Goal: Task Accomplishment & Management: Use online tool/utility

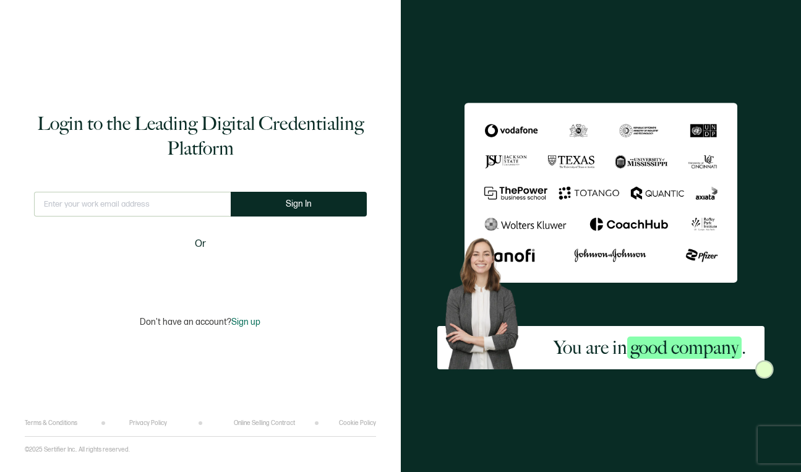
type input "[EMAIL_ADDRESS][PERSON_NAME][DOMAIN_NAME]"
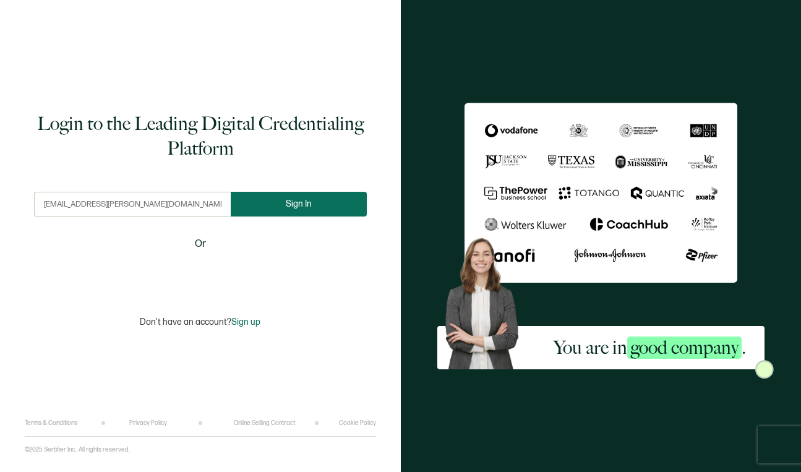
click at [282, 207] on button "Sign In" at bounding box center [299, 204] width 136 height 25
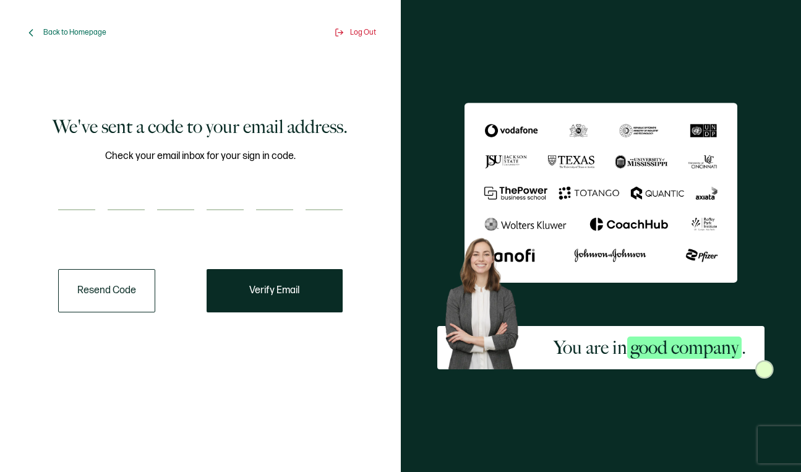
click at [75, 191] on input "number" at bounding box center [76, 198] width 37 height 25
paste input "1"
type input "1"
type input "8"
type input "1"
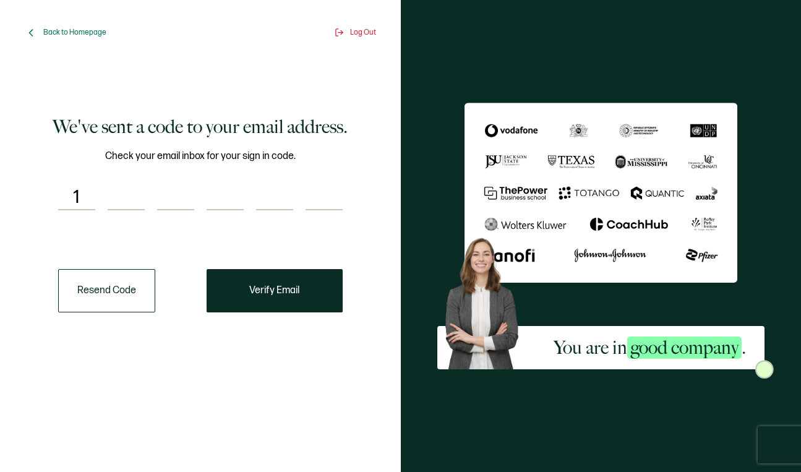
type input "6"
type input "0"
type input "5"
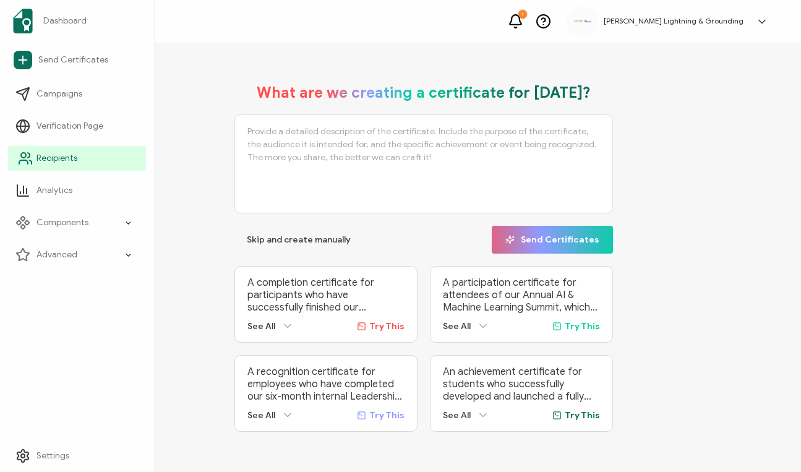
click at [30, 162] on icon at bounding box center [25, 158] width 15 height 15
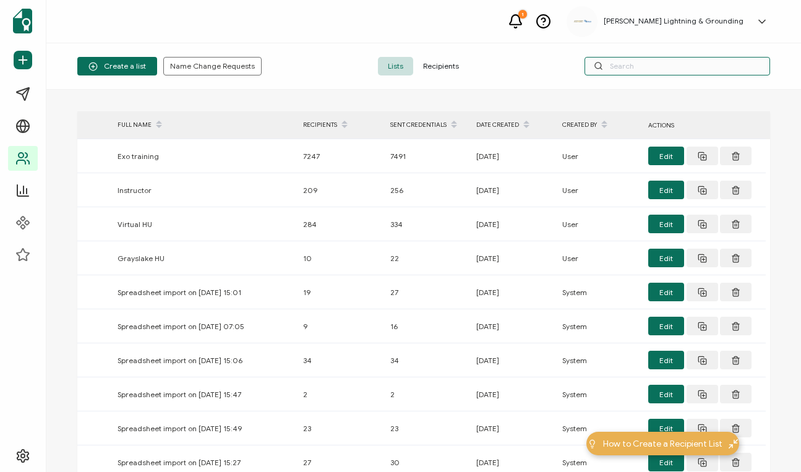
click at [628, 62] on input "text" at bounding box center [678, 66] width 186 height 19
paste input "[PERSON_NAME]"
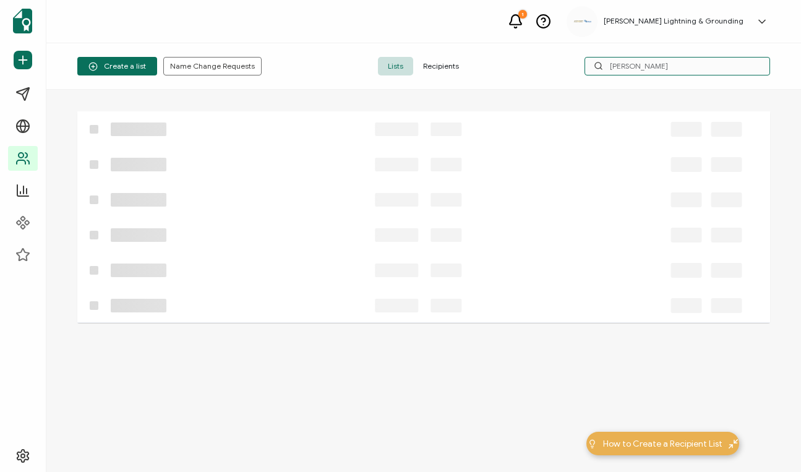
type input "[PERSON_NAME]"
click at [444, 61] on span "Recipients" at bounding box center [441, 66] width 56 height 19
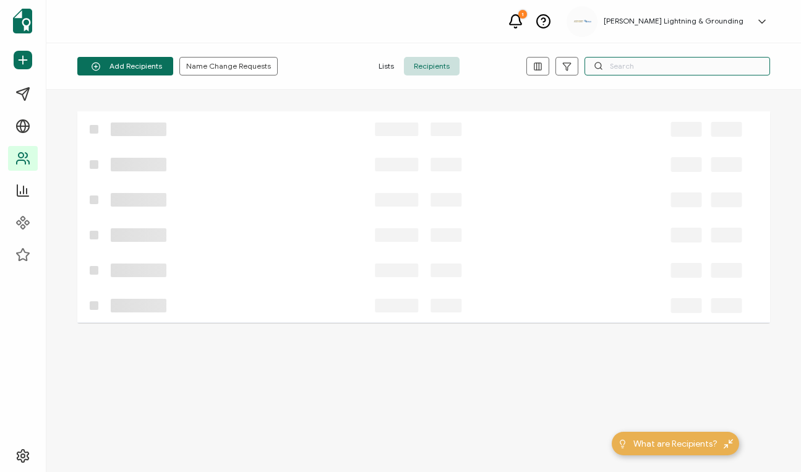
click at [701, 70] on input "text" at bounding box center [678, 66] width 186 height 19
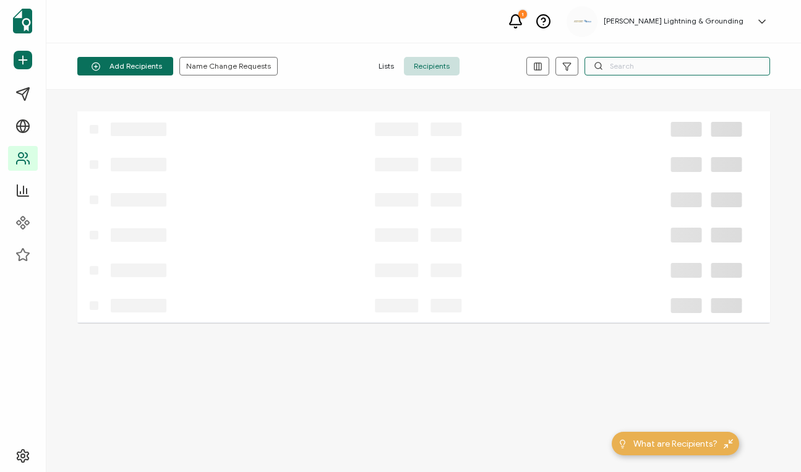
paste input "[PERSON_NAME]"
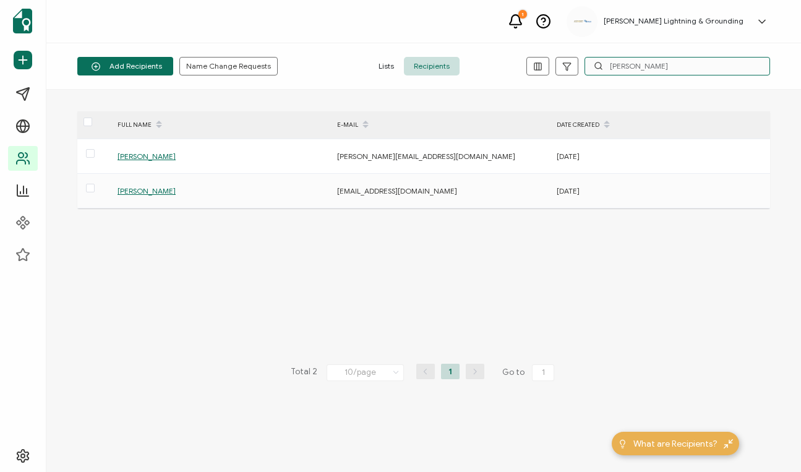
type input "[PERSON_NAME]"
click at [158, 186] on span "[PERSON_NAME]" at bounding box center [147, 190] width 58 height 9
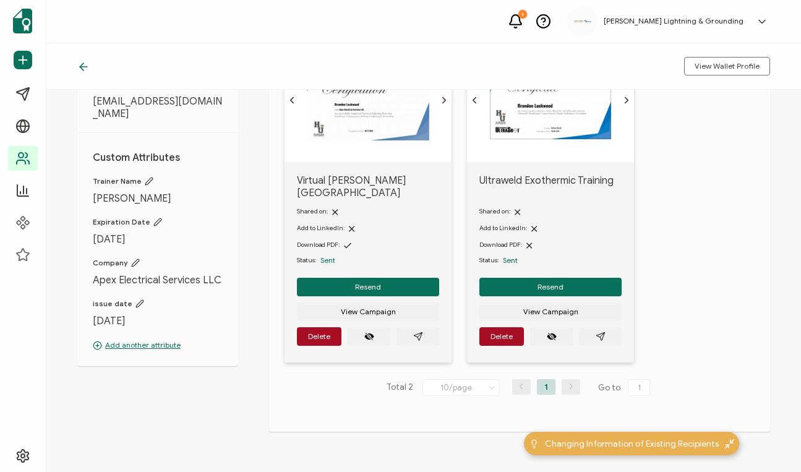
scroll to position [124, 0]
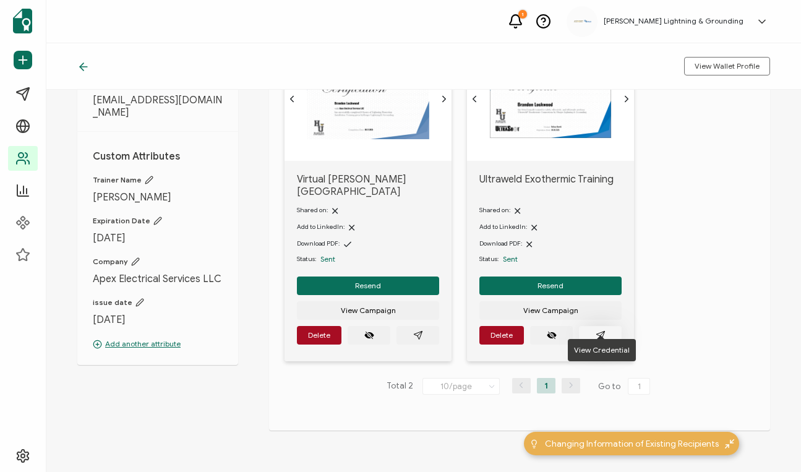
click at [609, 326] on button "button" at bounding box center [600, 335] width 43 height 19
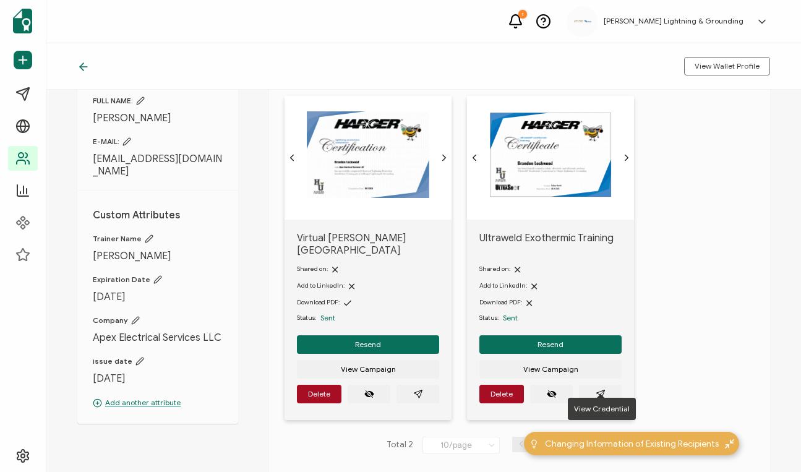
scroll to position [62, 0]
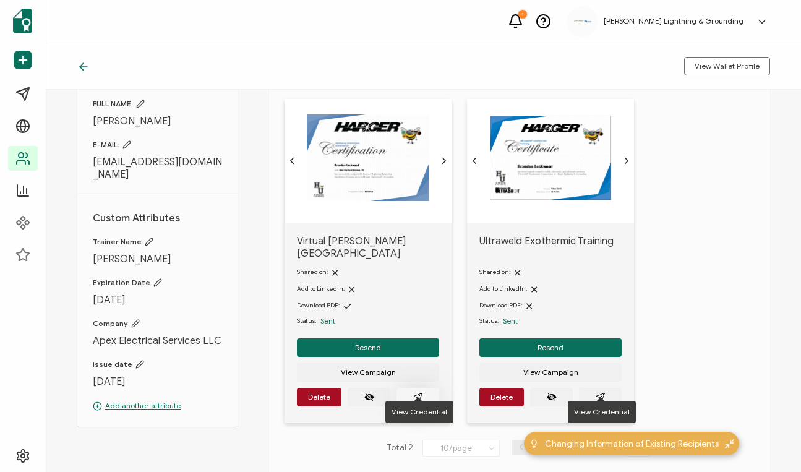
click at [426, 388] on button "button" at bounding box center [418, 397] width 43 height 19
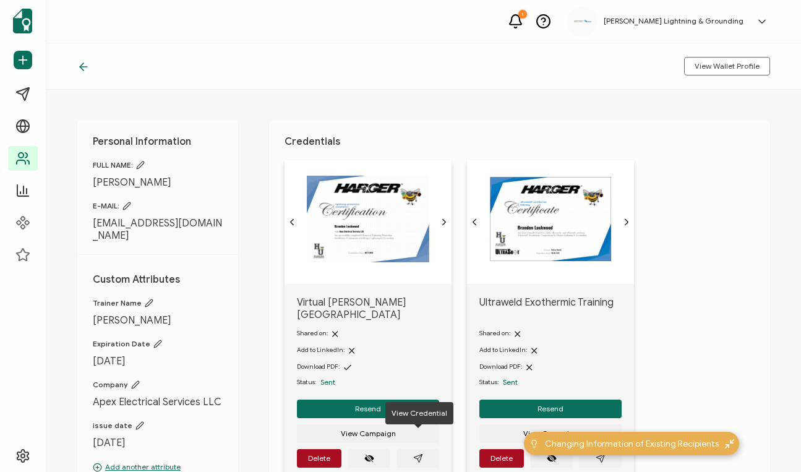
scroll to position [0, 0]
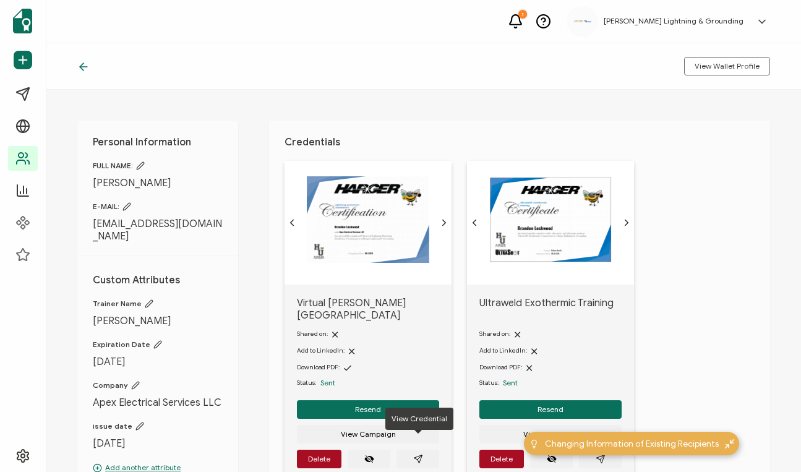
click at [84, 72] on icon at bounding box center [83, 67] width 12 height 12
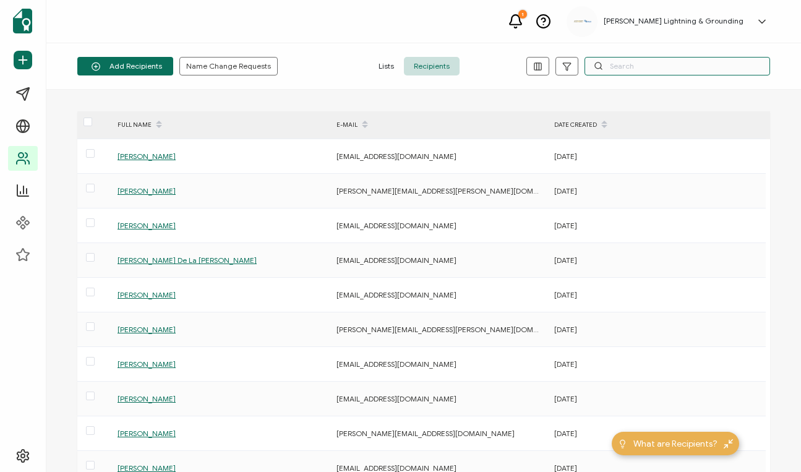
click at [629, 65] on input "text" at bounding box center [678, 66] width 186 height 19
paste input "[PERSON_NAME]"
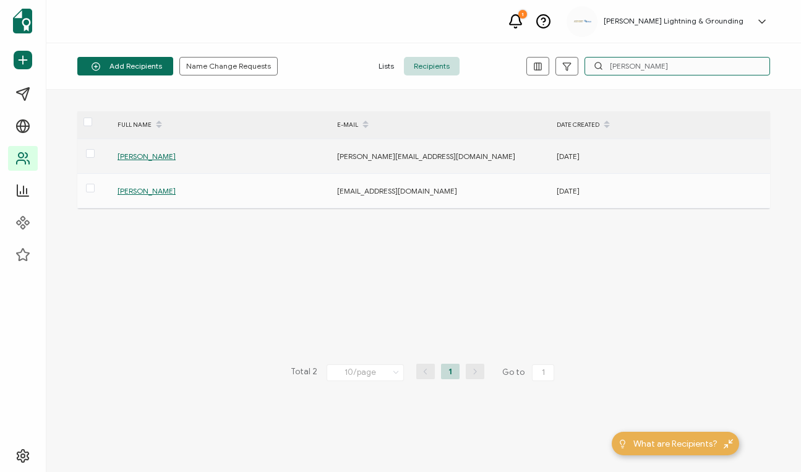
type input "[PERSON_NAME]"
click at [135, 151] on div "[PERSON_NAME]" at bounding box center [220, 156] width 218 height 14
click at [136, 159] on span "[PERSON_NAME]" at bounding box center [147, 156] width 58 height 9
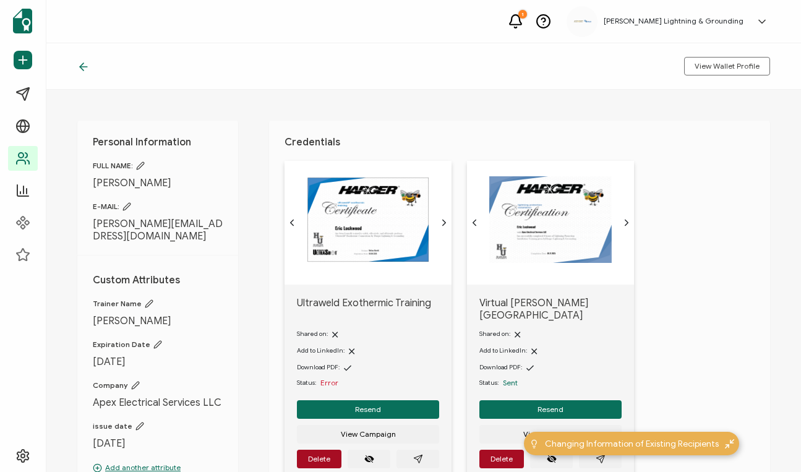
click at [523, 170] on div at bounding box center [550, 223] width 167 height 124
click at [80, 74] on div "View Wallet Profile" at bounding box center [423, 66] width 755 height 46
click at [82, 66] on icon at bounding box center [83, 67] width 12 height 12
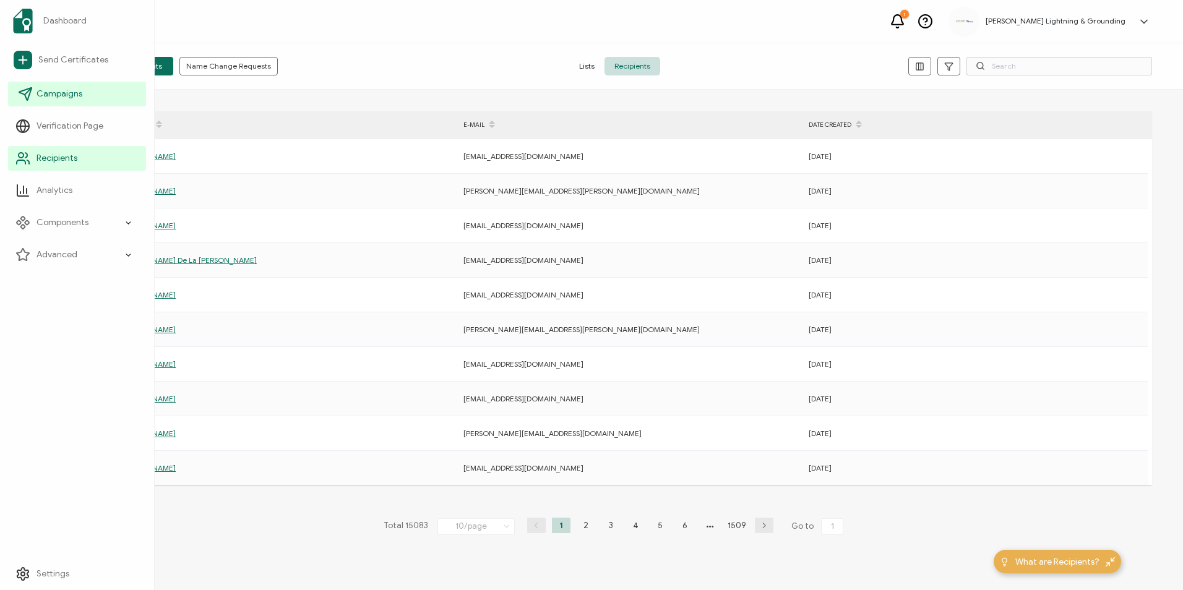
click at [24, 98] on icon at bounding box center [25, 94] width 15 height 15
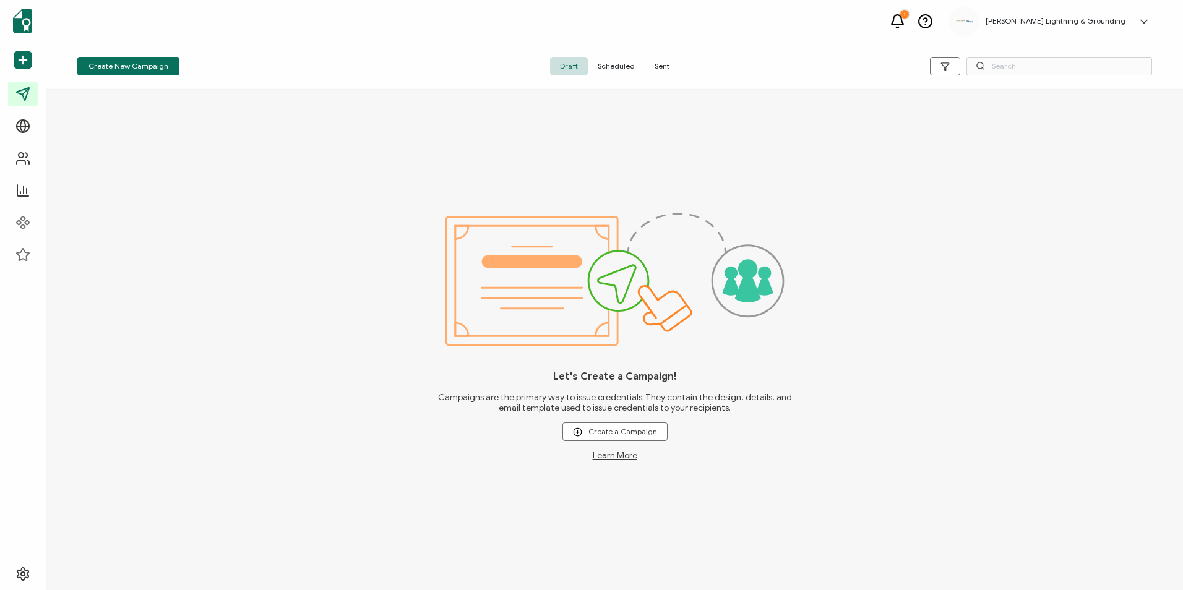
click at [660, 71] on span "Sent" at bounding box center [662, 66] width 35 height 19
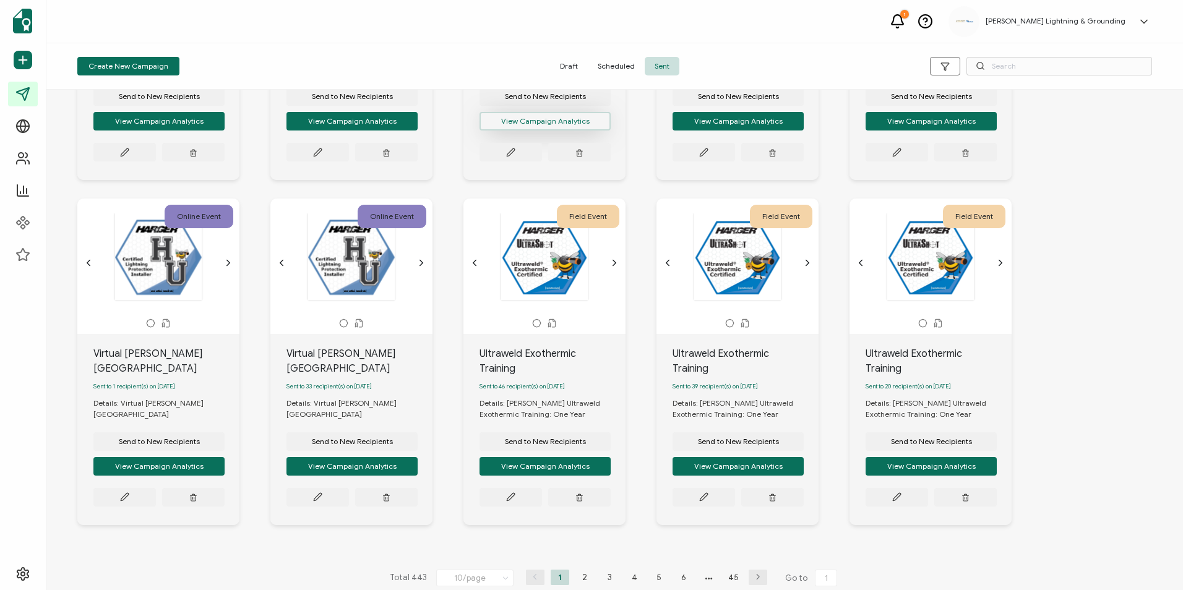
scroll to position [270, 0]
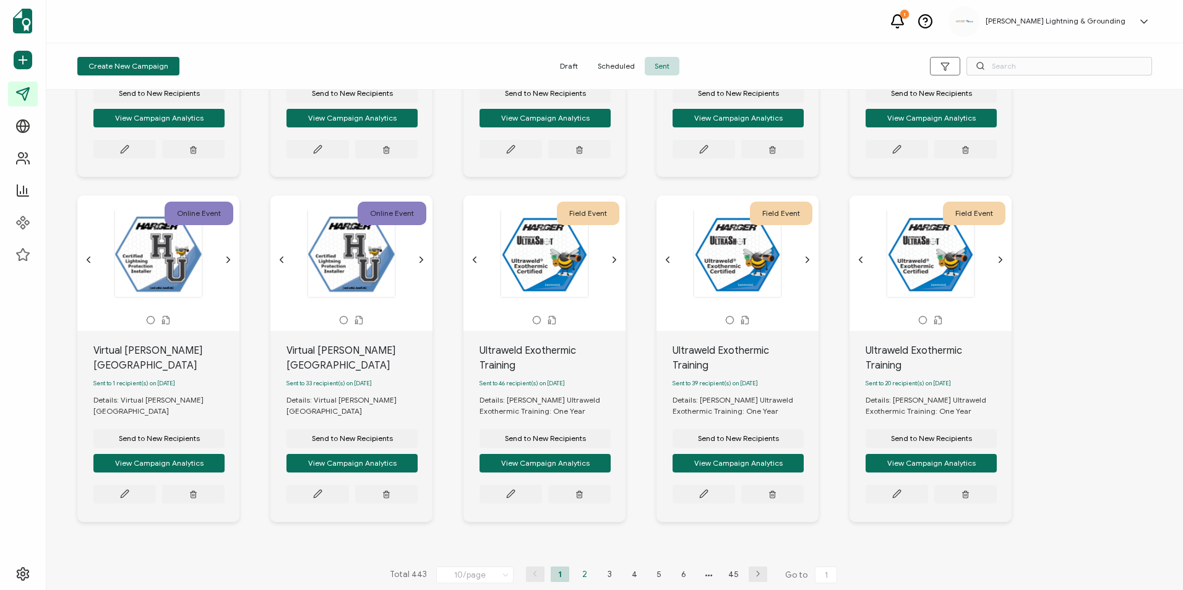
click at [584, 472] on li "2" at bounding box center [584, 574] width 19 height 15
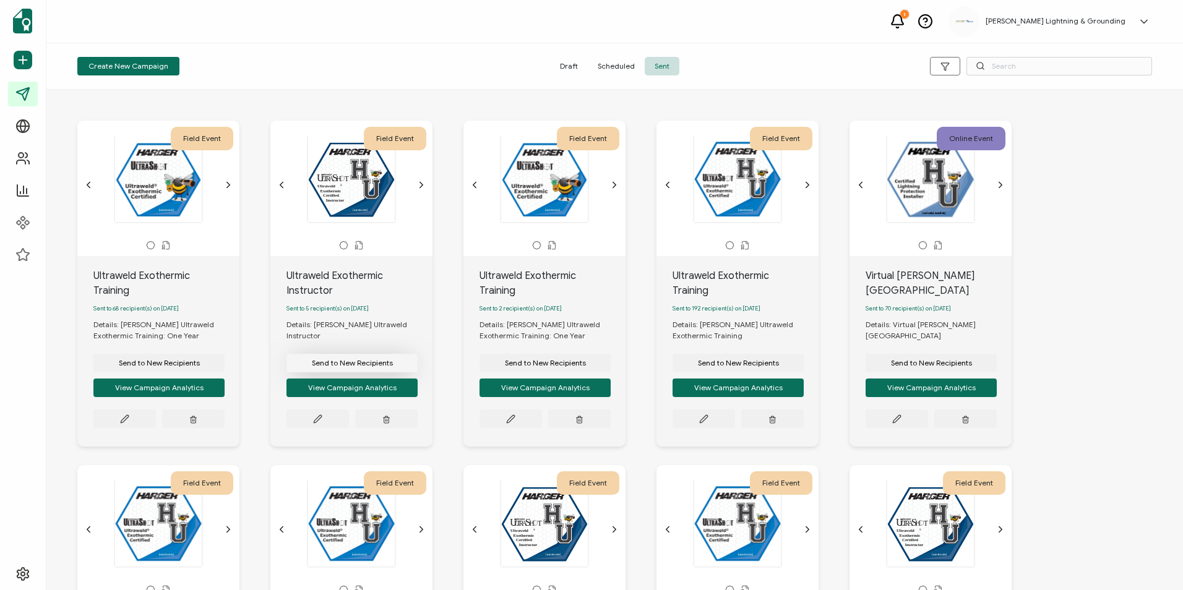
click at [325, 362] on button "Send to New Recipients" at bounding box center [351, 363] width 131 height 19
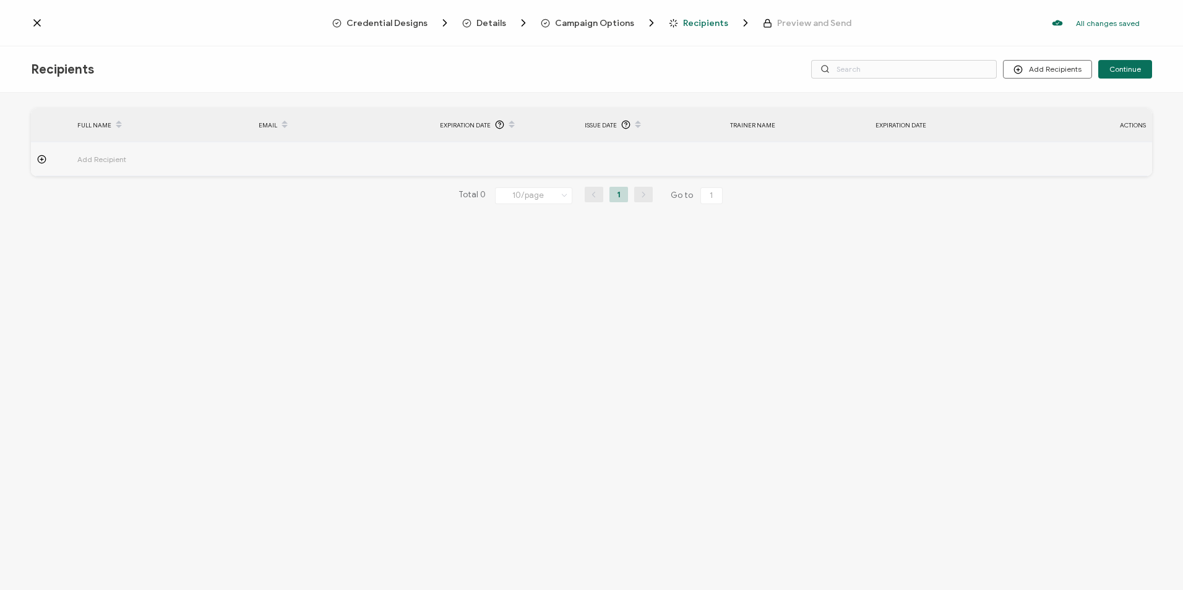
click at [585, 22] on span "Campaign Options" at bounding box center [594, 23] width 79 height 9
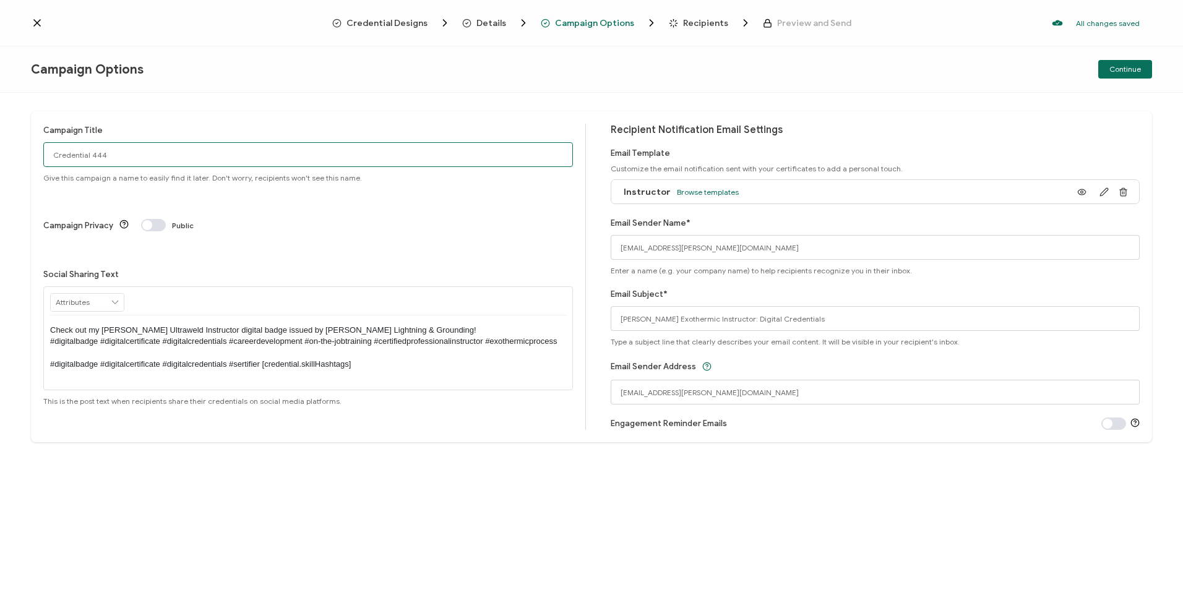
drag, startPoint x: 121, startPoint y: 158, endPoint x: 0, endPoint y: 157, distance: 121.3
click at [0, 157] on div "Campaign Title Credential 444 Give this campaign a name to easily find it later…" at bounding box center [591, 342] width 1183 height 498
type input "Ultraweld Exothermic Instructor"
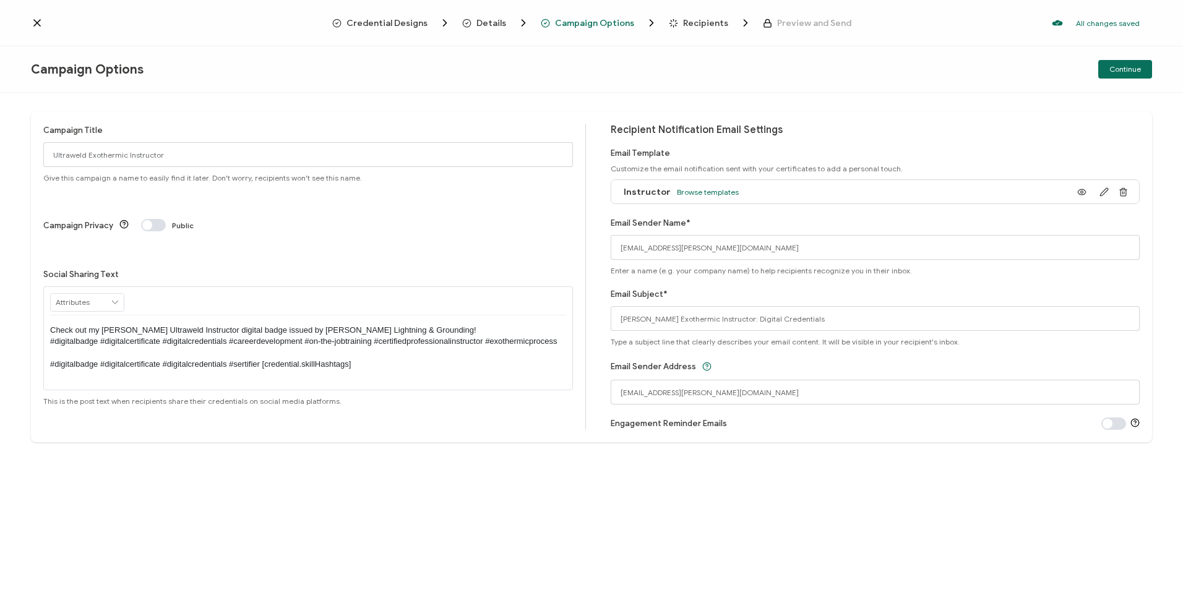
click at [727, 23] on span "Recipients" at bounding box center [710, 23] width 83 height 12
click at [801, 64] on button "Continue" at bounding box center [1125, 69] width 54 height 19
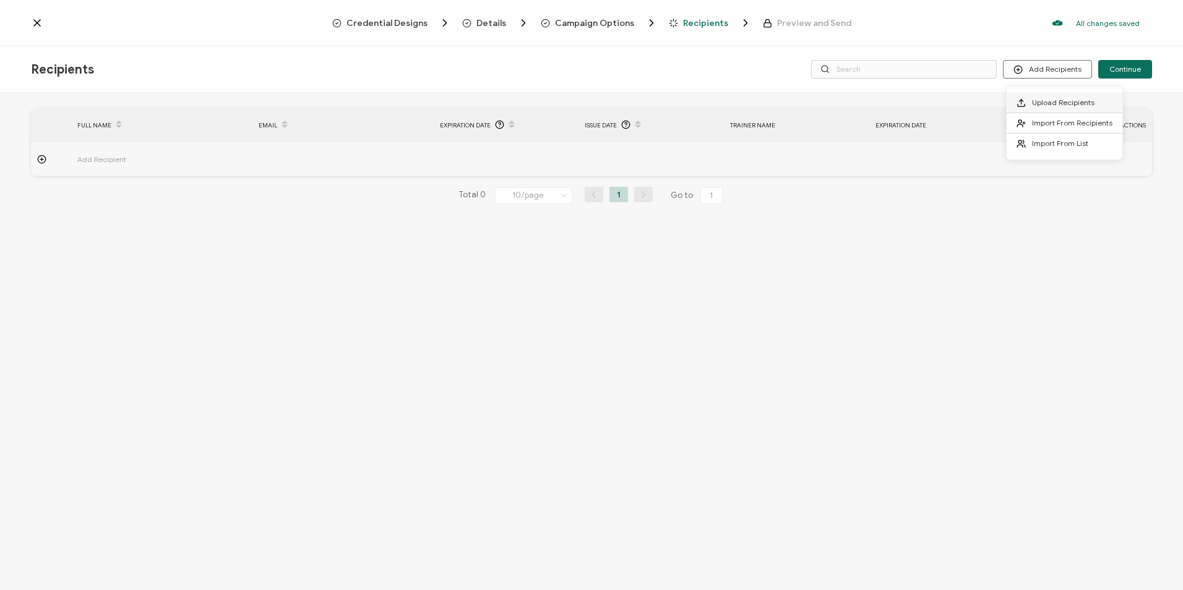
click at [801, 102] on span "Upload Recipients" at bounding box center [1063, 102] width 62 height 9
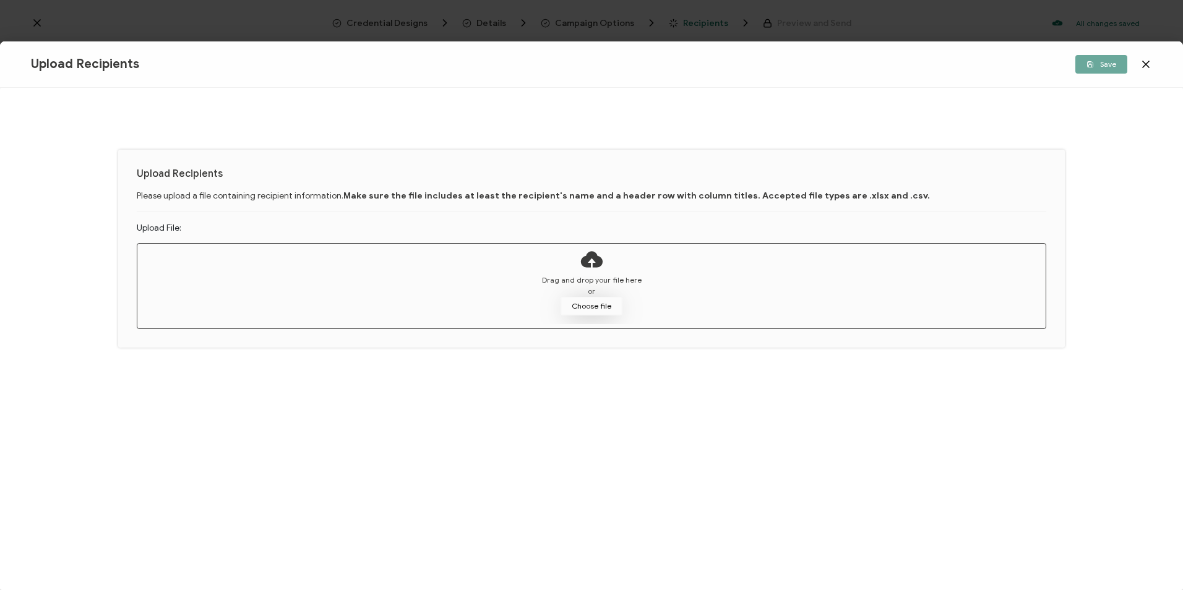
click at [581, 309] on button "Choose file" at bounding box center [592, 306] width 62 height 19
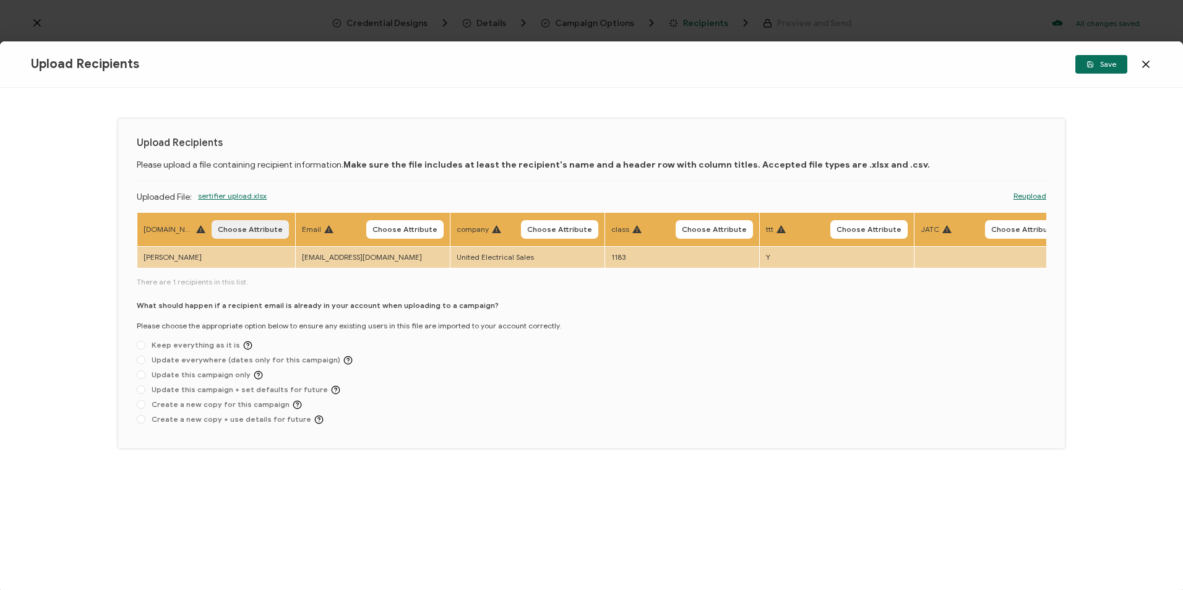
click at [236, 226] on span "Choose Attribute" at bounding box center [250, 229] width 65 height 7
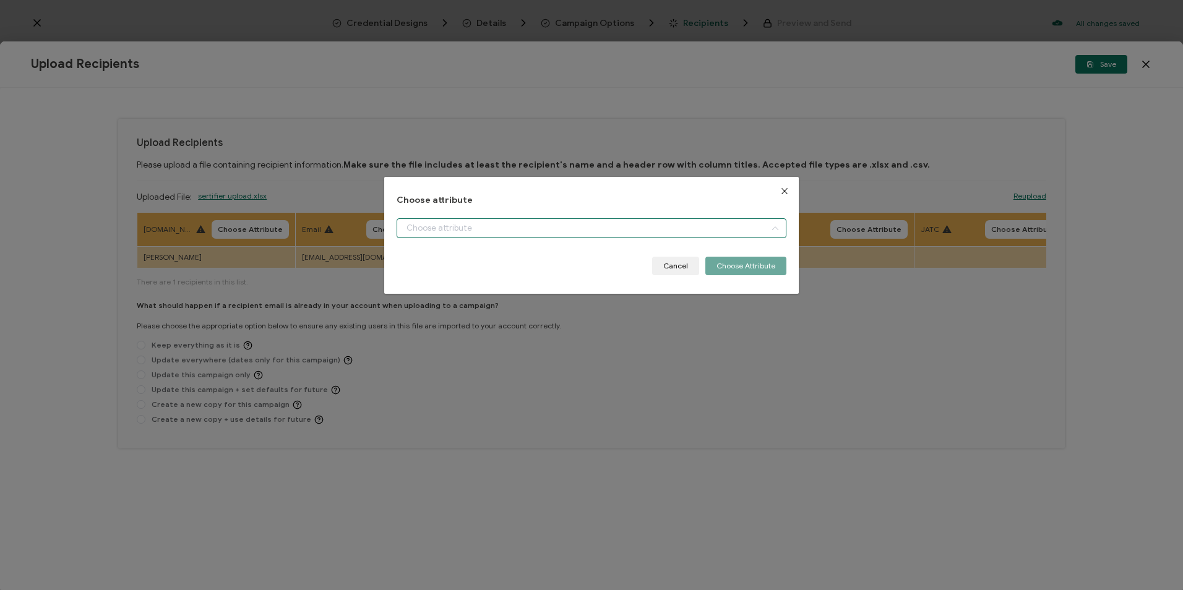
click at [416, 225] on input "dialog" at bounding box center [591, 228] width 389 height 20
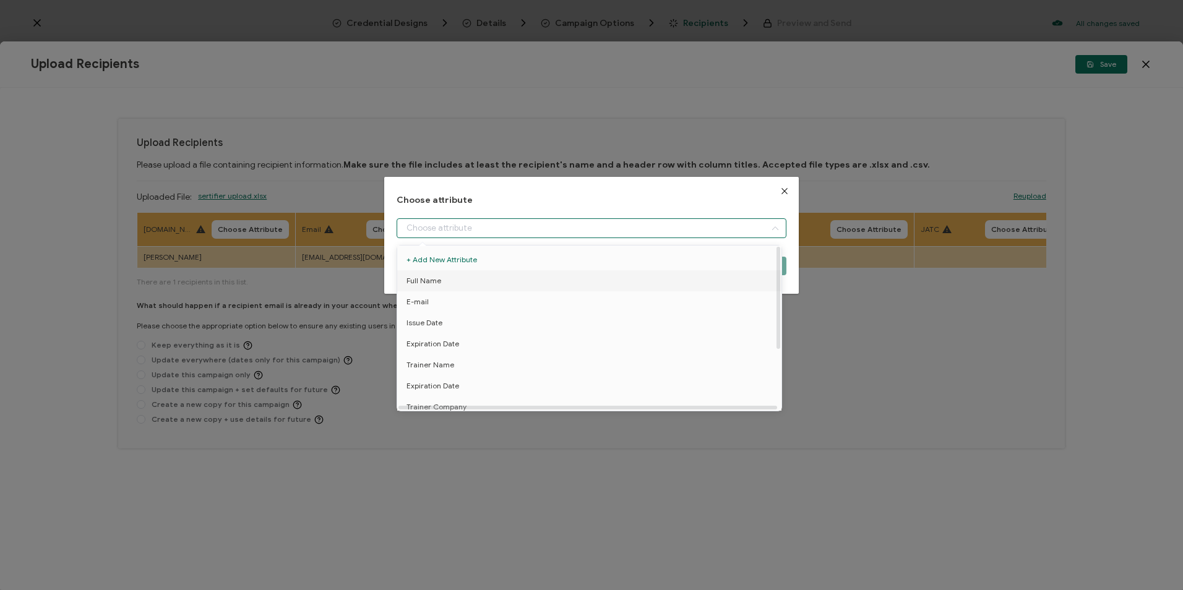
click at [431, 277] on span "Full Name" at bounding box center [424, 280] width 35 height 21
type input "Full Name"
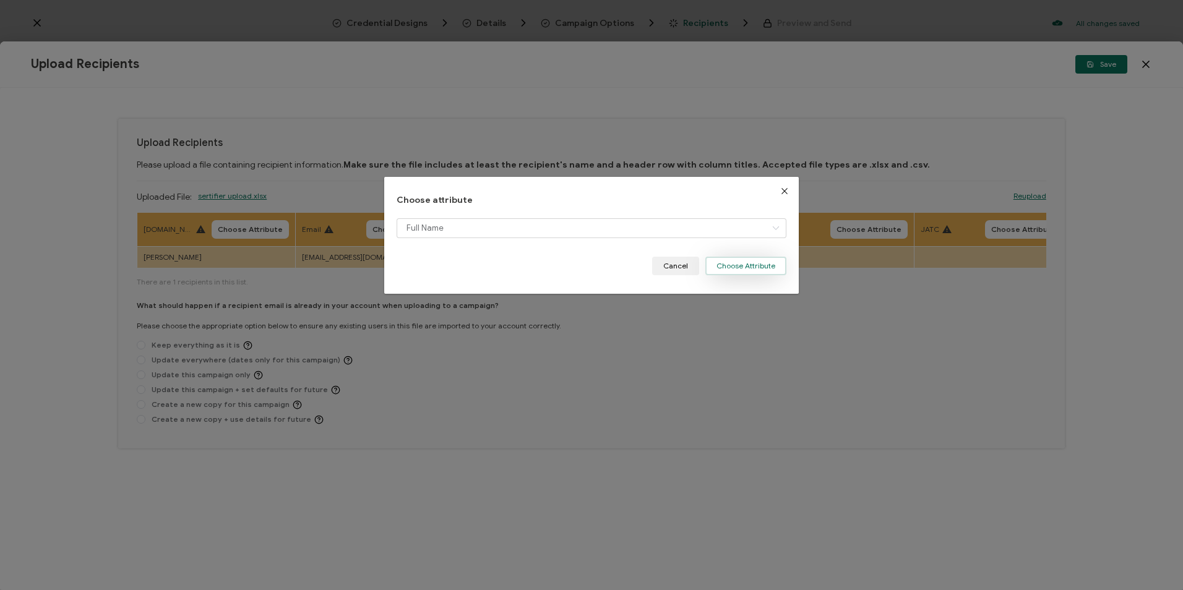
click at [711, 265] on button "Choose Attribute" at bounding box center [745, 266] width 81 height 19
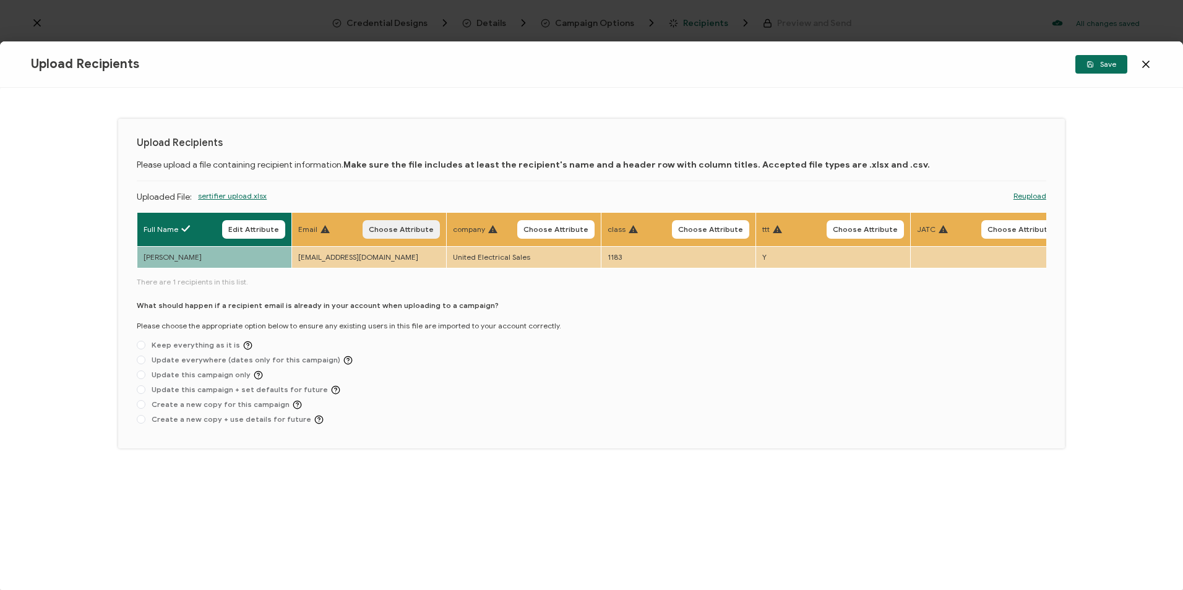
click at [420, 229] on span "Choose Attribute" at bounding box center [401, 229] width 65 height 7
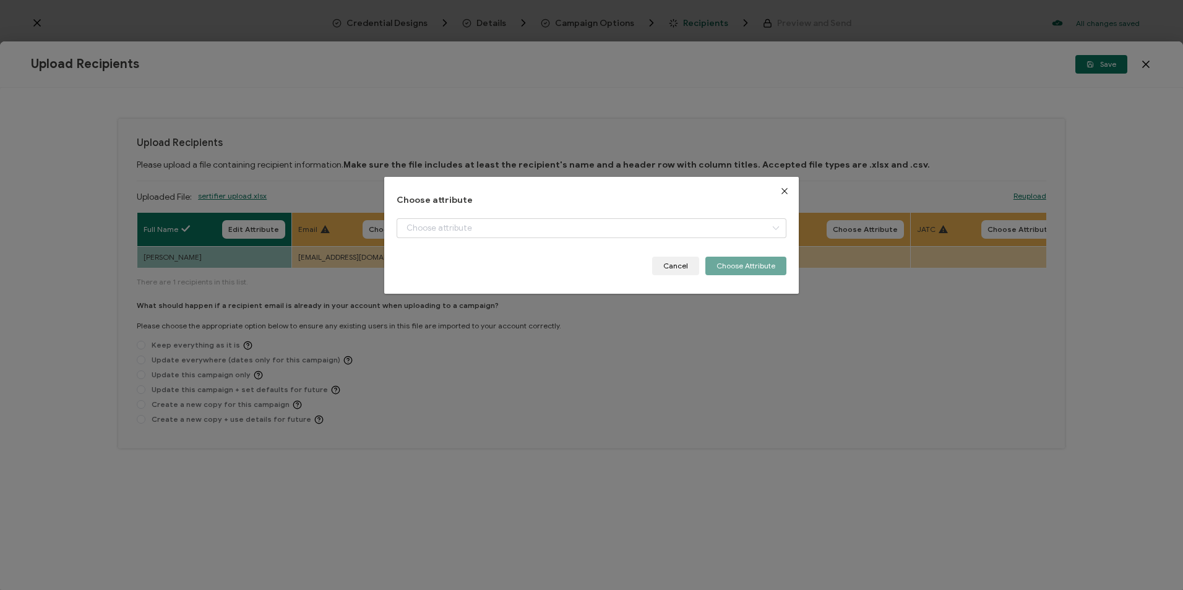
click at [433, 213] on div "Choose attribute Cancel Choose Attribute" at bounding box center [591, 236] width 389 height 80
click at [434, 229] on input "dialog" at bounding box center [591, 228] width 389 height 20
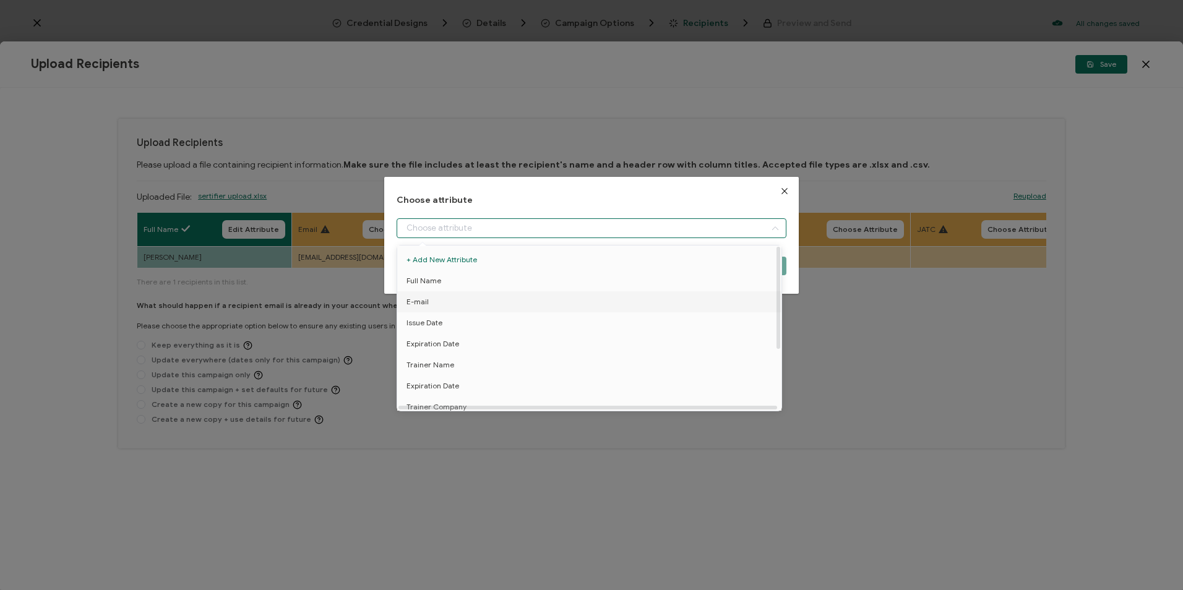
click at [438, 299] on li "E-mail" at bounding box center [591, 301] width 395 height 21
type input "E-mail"
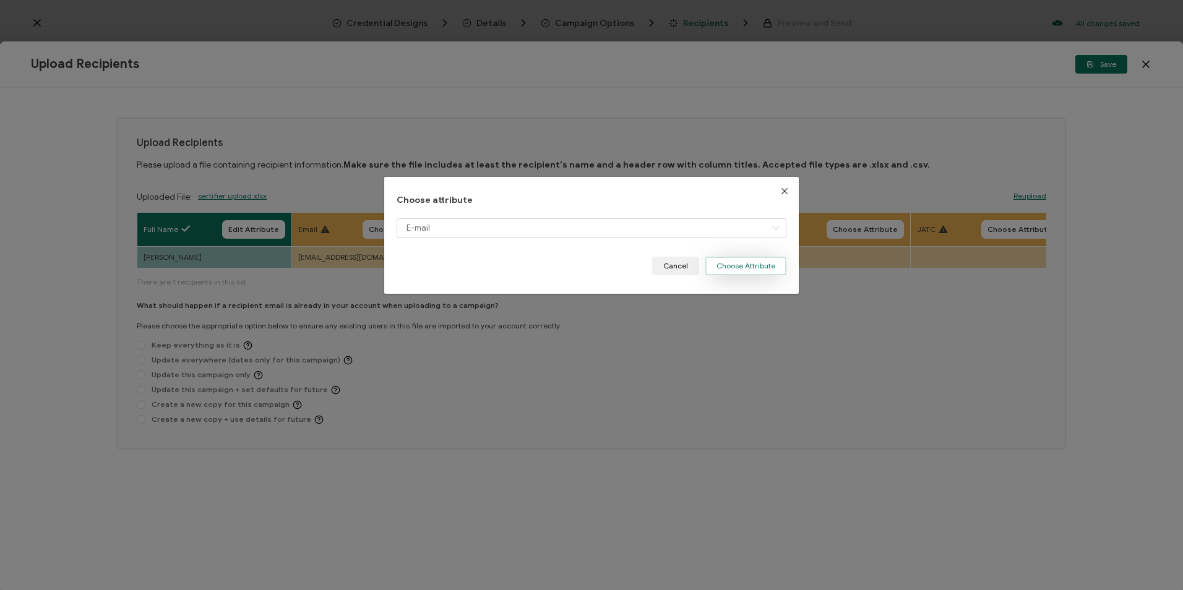
click at [731, 264] on button "Choose Attribute" at bounding box center [745, 266] width 81 height 19
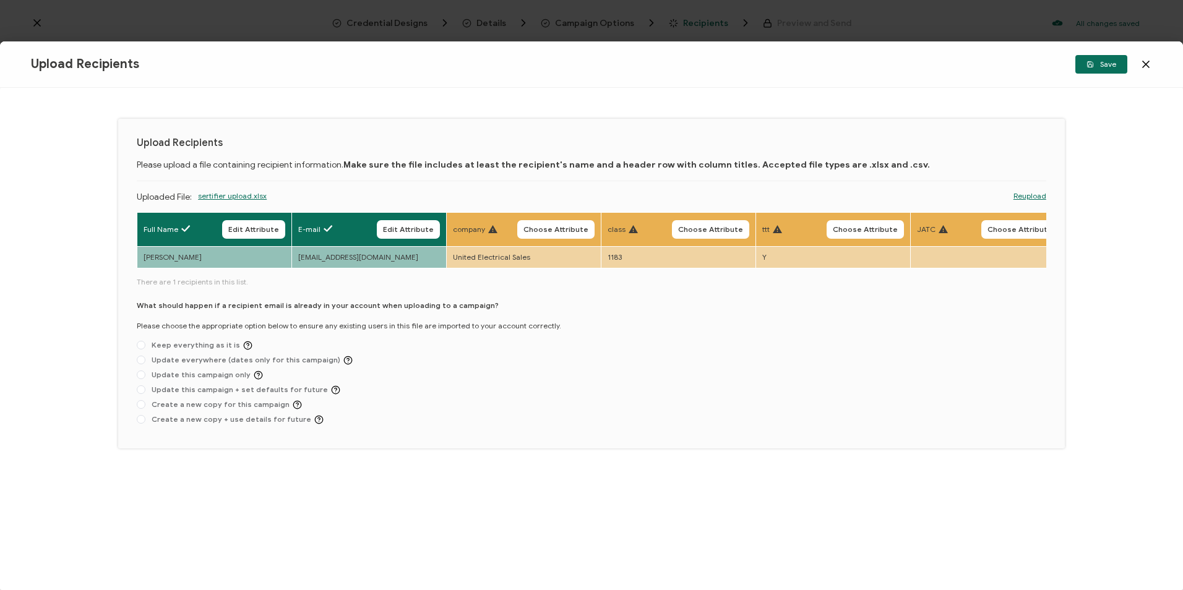
scroll to position [0, 638]
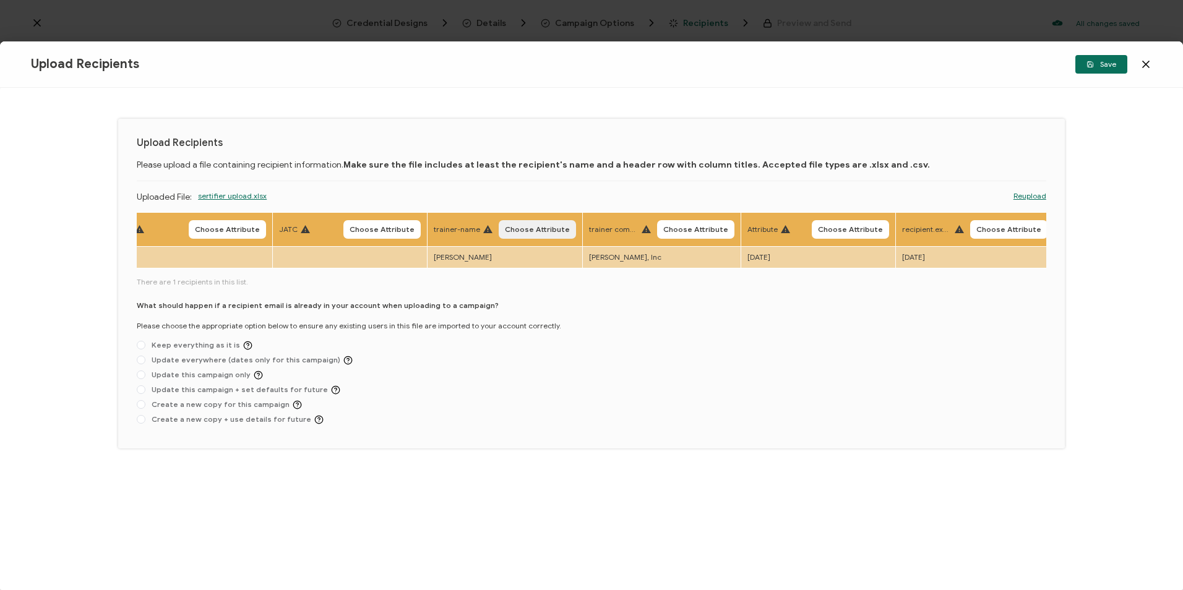
click at [555, 230] on span "Choose Attribute" at bounding box center [537, 229] width 65 height 7
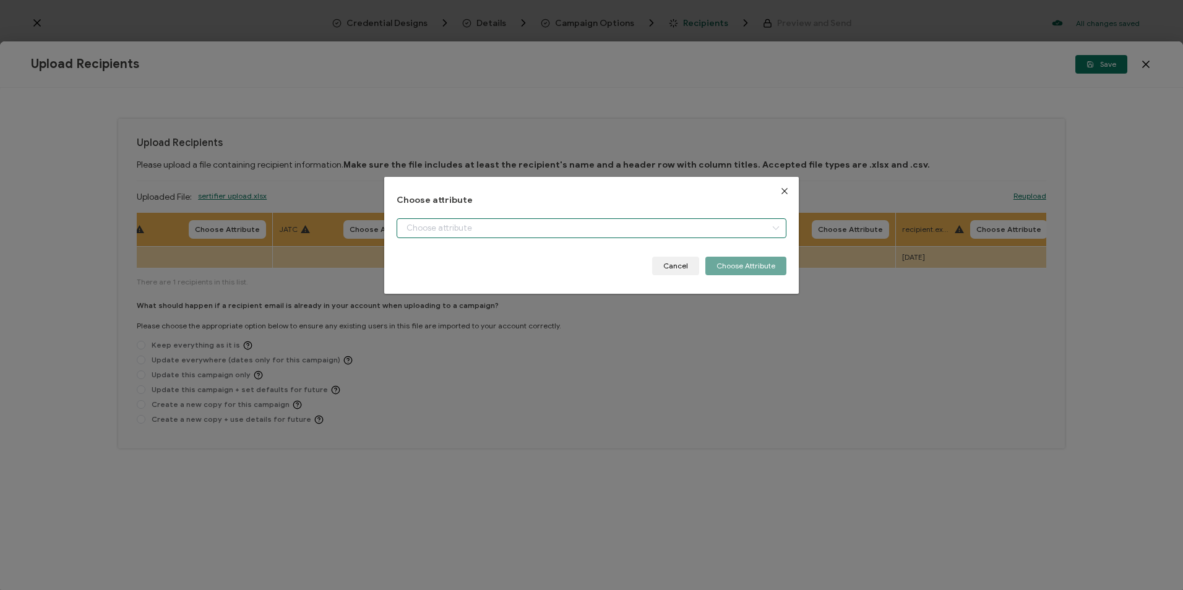
click at [555, 230] on input "dialog" at bounding box center [591, 228] width 389 height 20
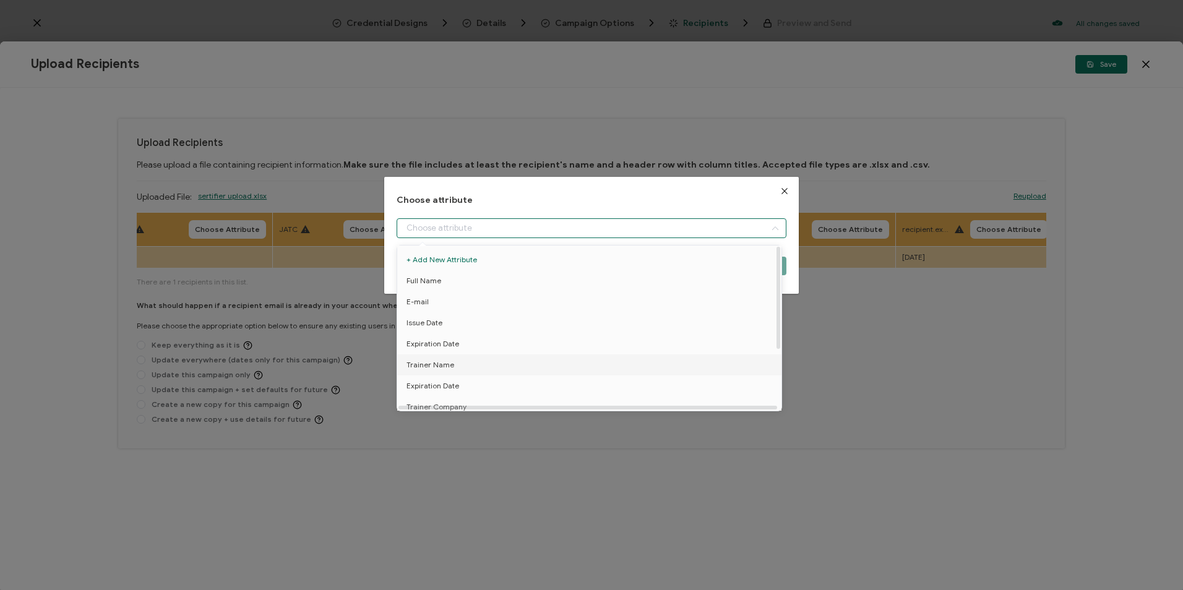
click at [457, 360] on li "Trainer Name" at bounding box center [591, 365] width 395 height 21
type input "Trainer Name"
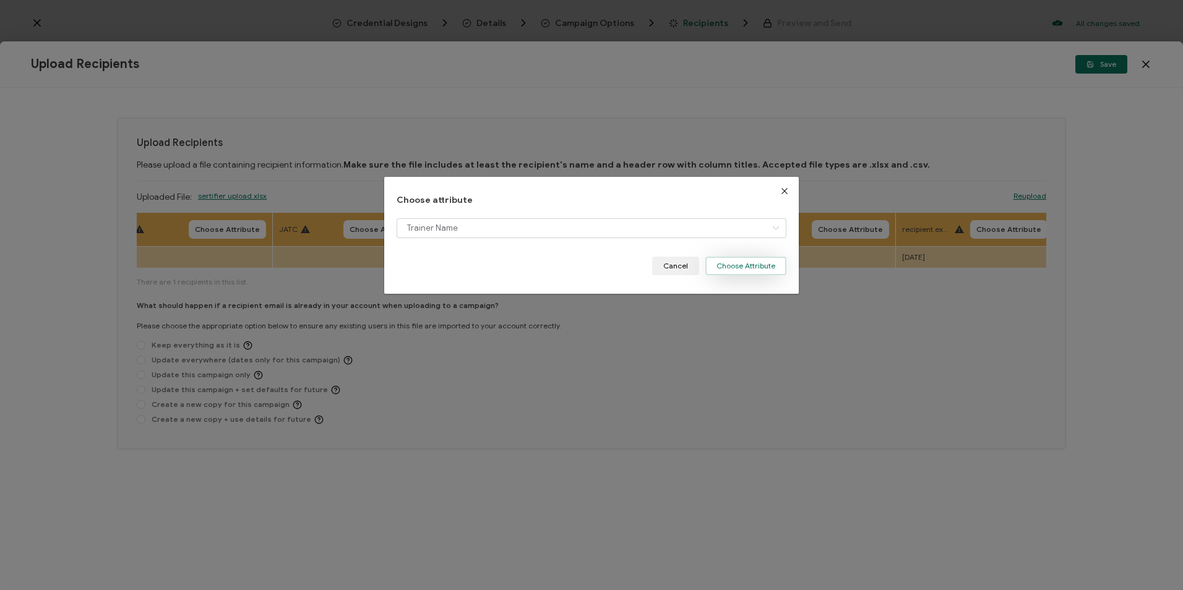
click at [730, 266] on button "Choose Attribute" at bounding box center [745, 266] width 81 height 19
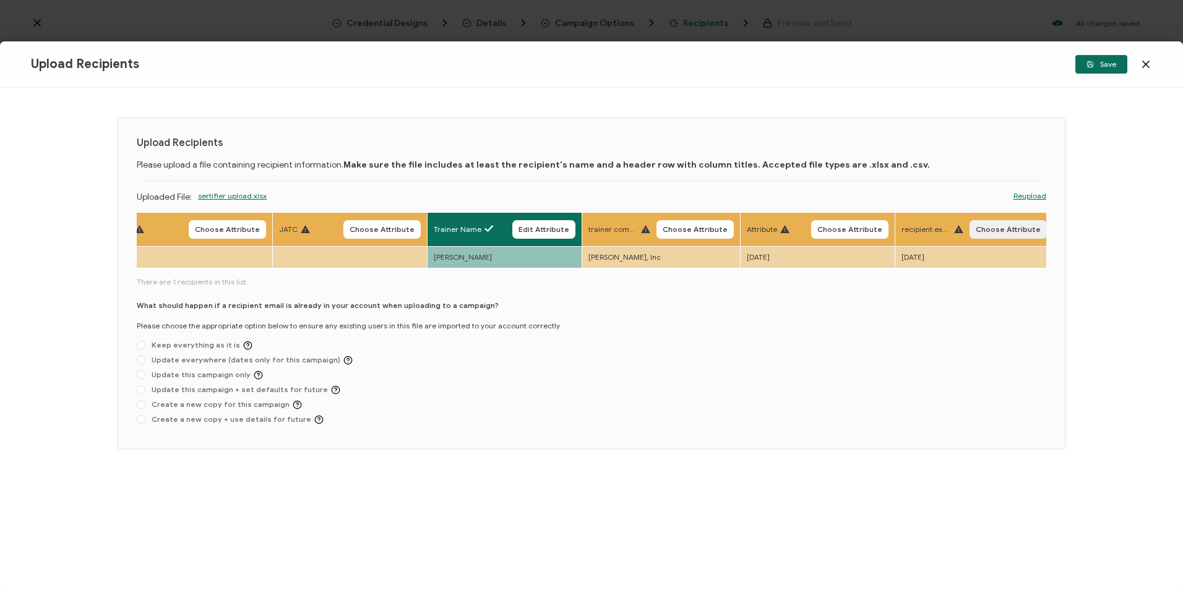
click at [801, 233] on span "Choose Attribute" at bounding box center [1008, 229] width 65 height 7
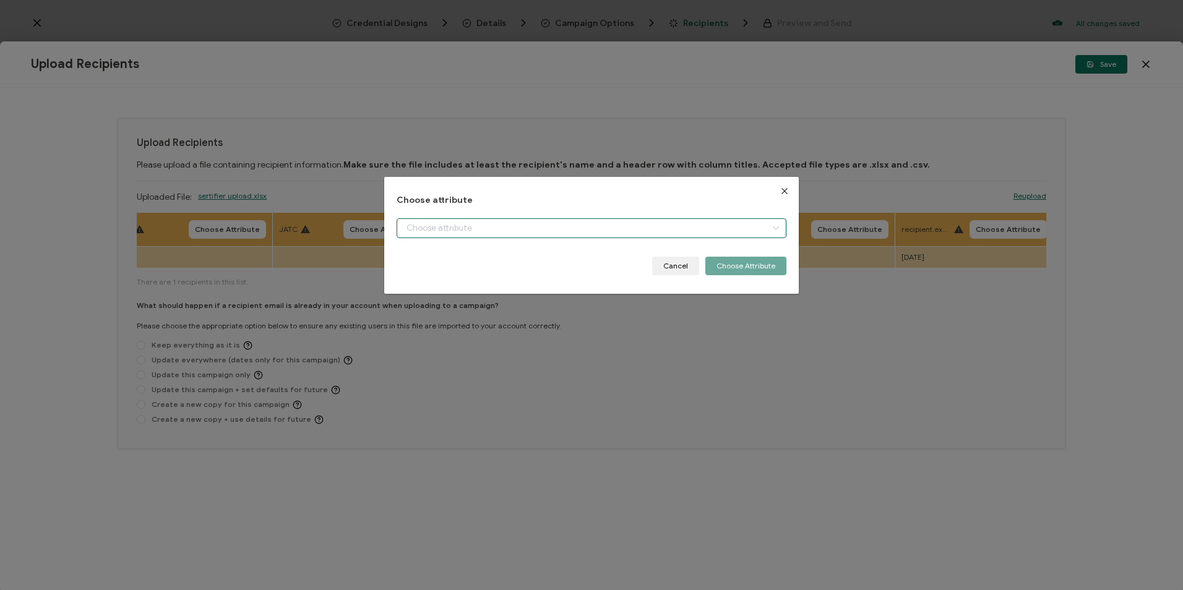
click at [601, 231] on input "dialog" at bounding box center [591, 228] width 389 height 20
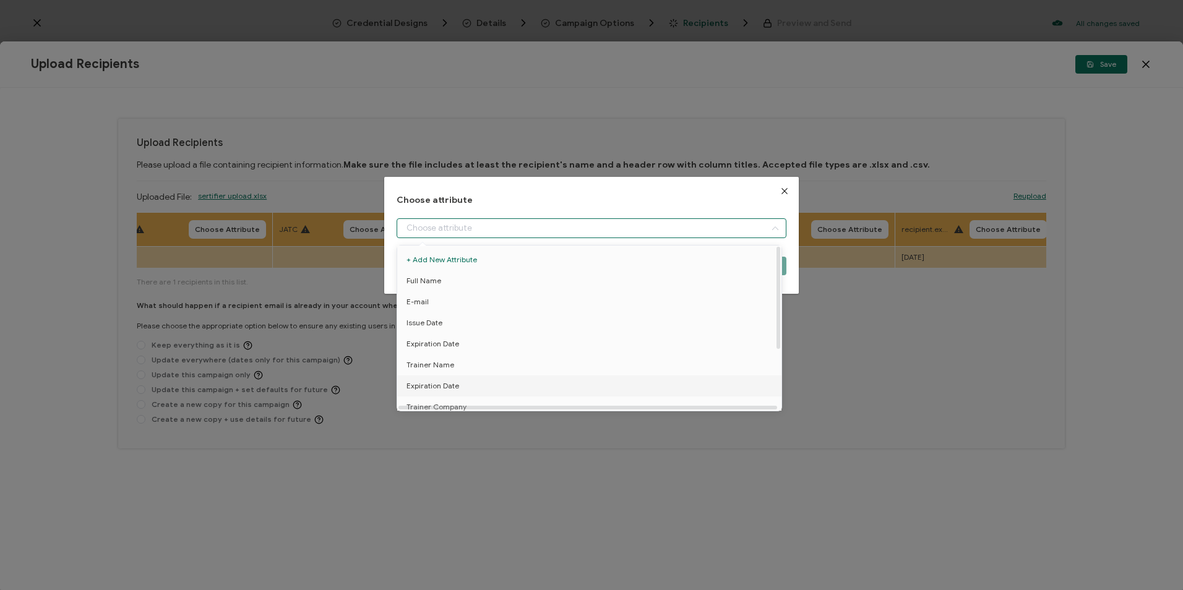
click at [439, 389] on span "Expiration Date" at bounding box center [433, 386] width 53 height 21
type input "Expiration Date"
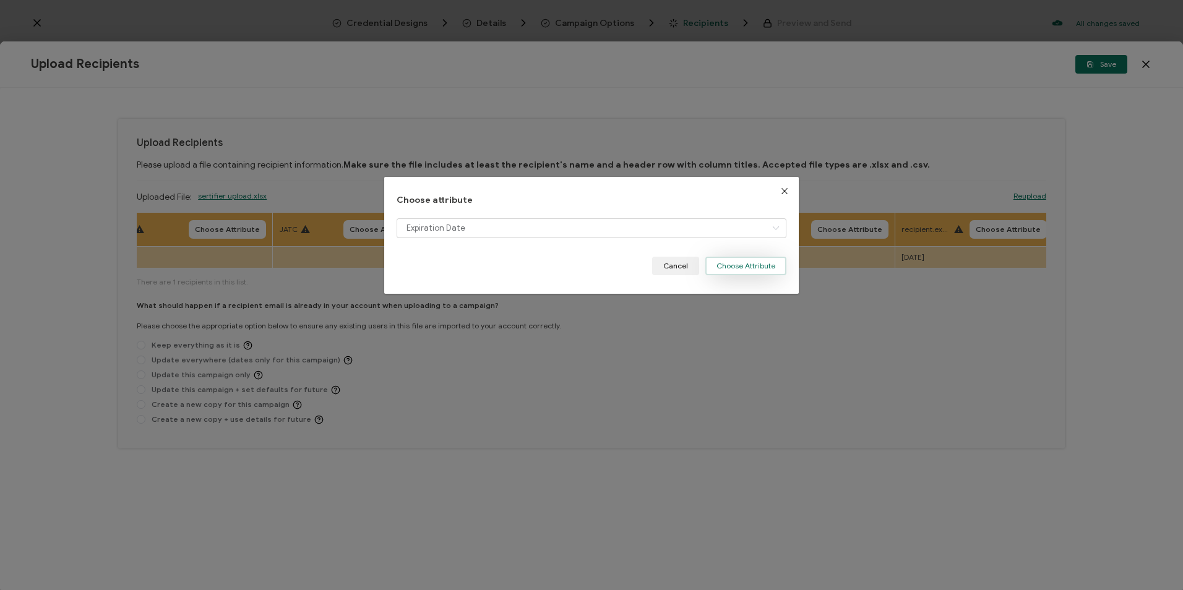
click at [728, 264] on button "Choose Attribute" at bounding box center [745, 266] width 81 height 19
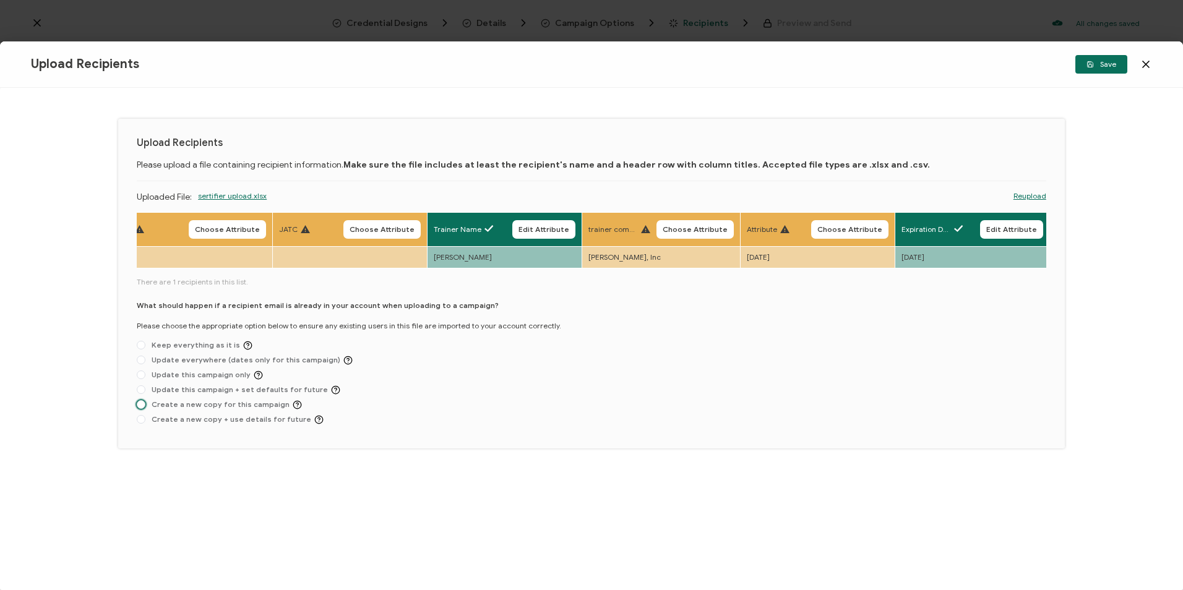
click at [259, 407] on span "Create a new copy for this campaign" at bounding box center [223, 404] width 157 height 9
click at [145, 407] on input "Create a new copy for this campaign" at bounding box center [141, 405] width 9 height 10
radio input "true"
click at [801, 70] on button "Save" at bounding box center [1101, 64] width 52 height 19
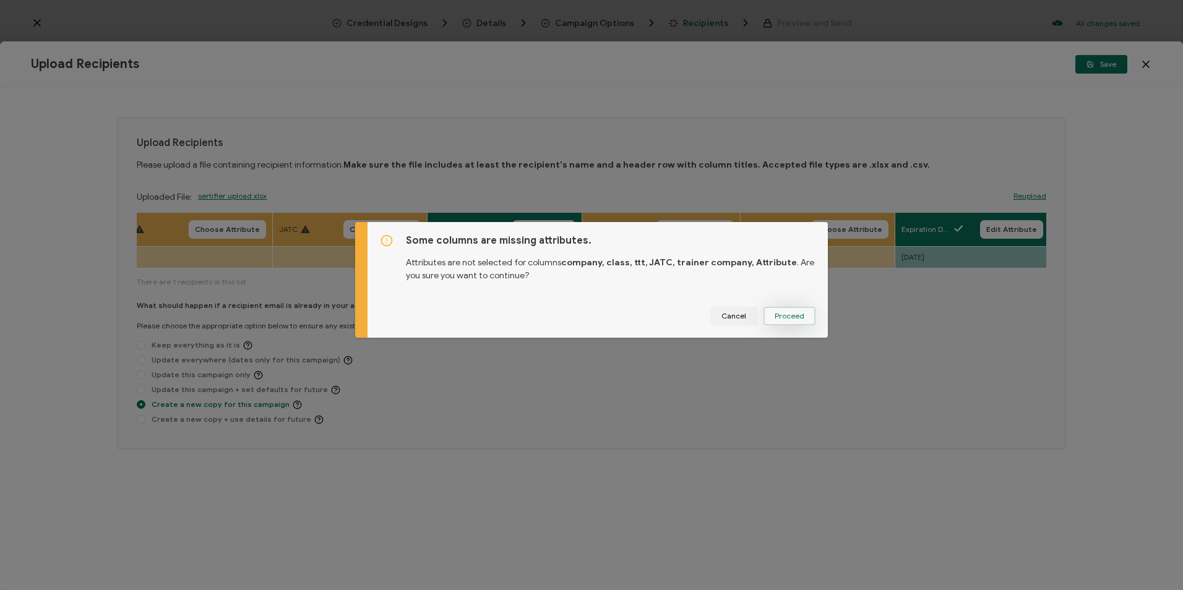
click at [792, 323] on button "Proceed" at bounding box center [790, 316] width 52 height 19
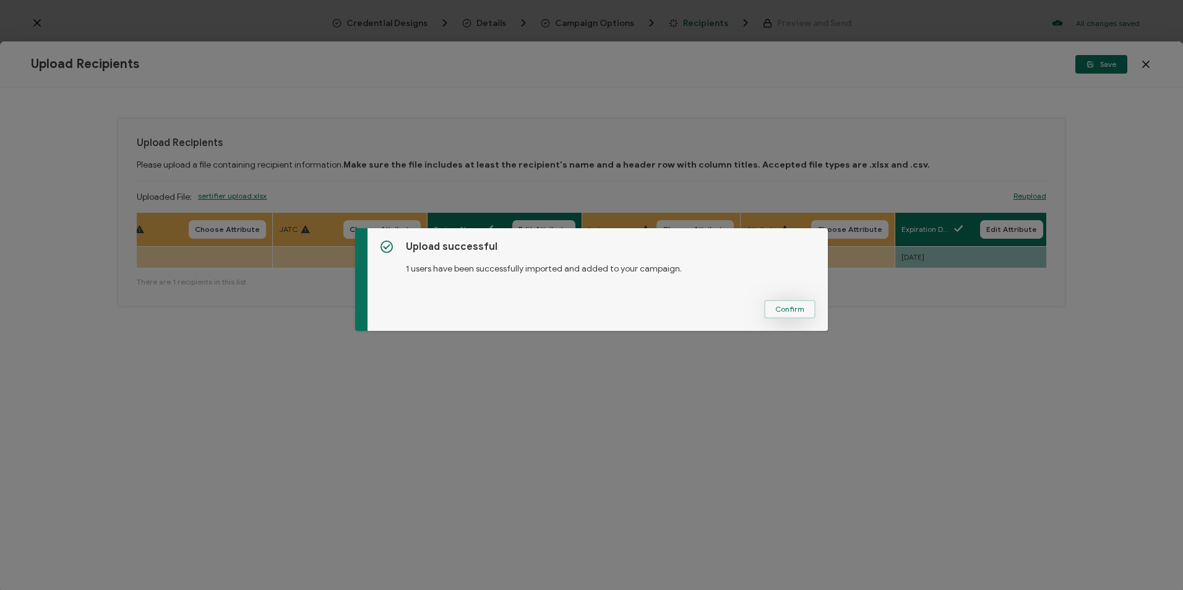
click at [778, 306] on span "Confirm" at bounding box center [789, 309] width 29 height 7
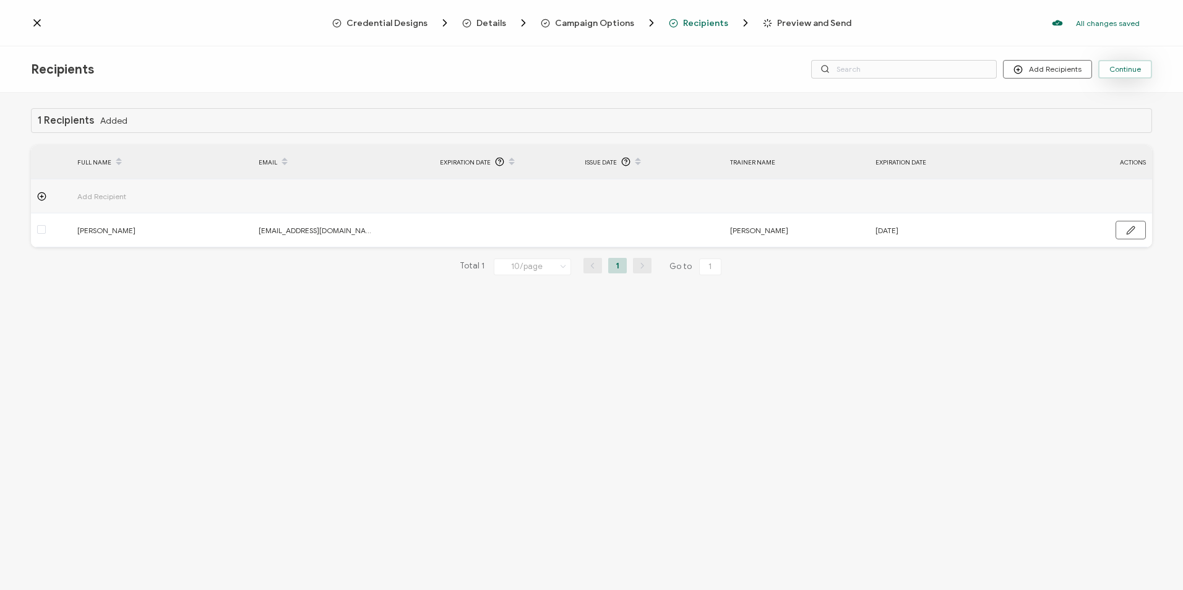
click at [801, 66] on span "Continue" at bounding box center [1125, 69] width 32 height 7
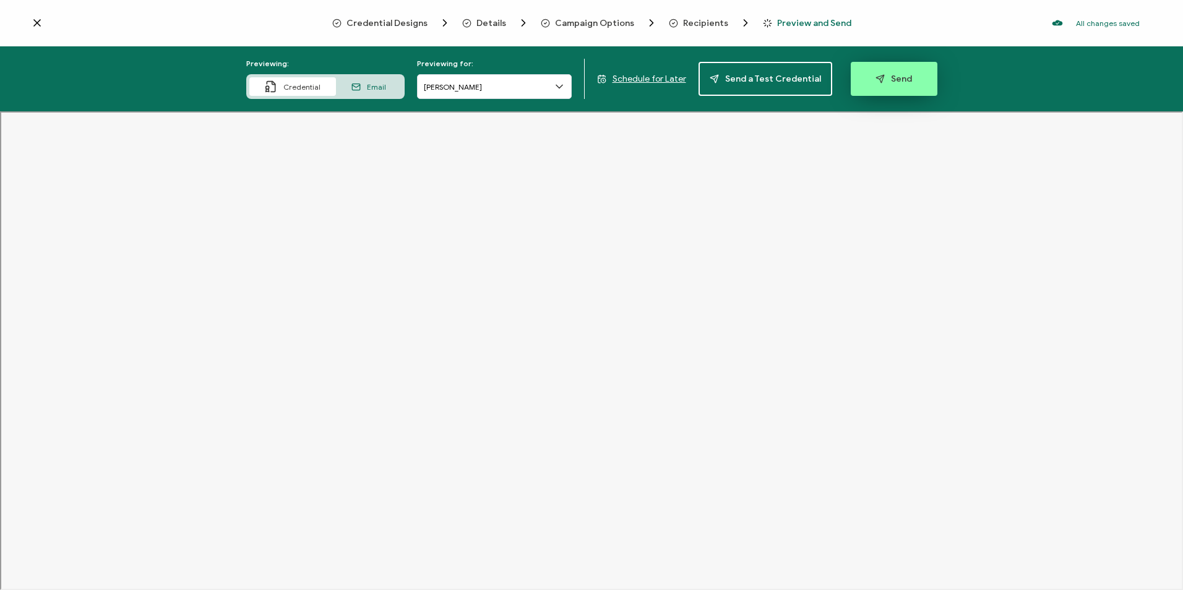
click at [801, 83] on button "Send" at bounding box center [894, 79] width 87 height 34
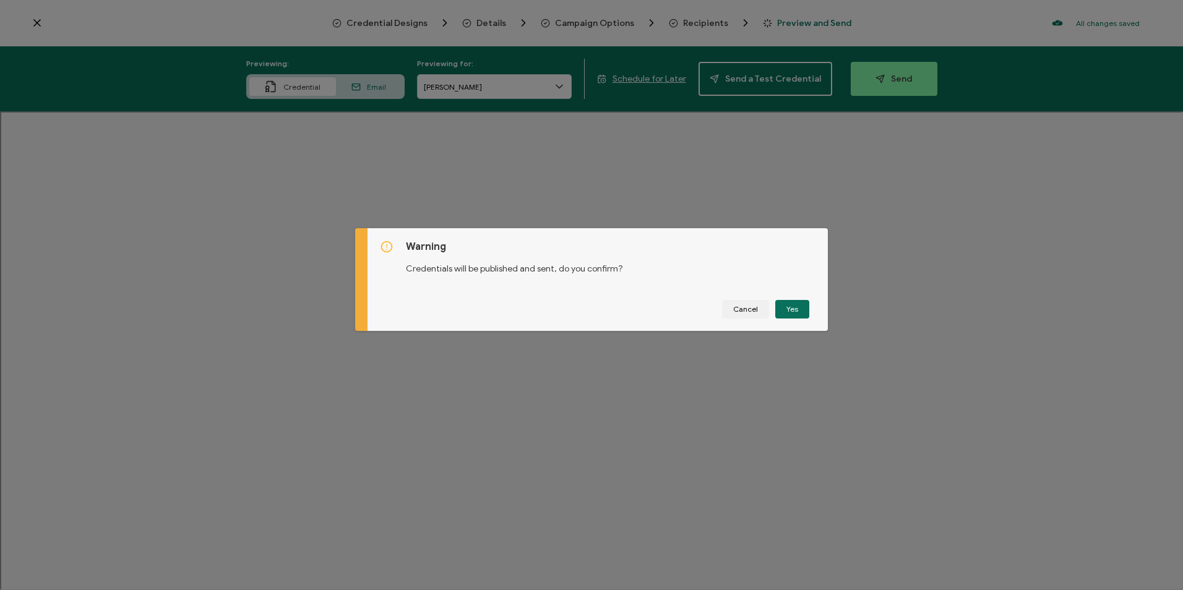
click at [783, 298] on div "Warning Credentials will be published and sent, do you confirm? Cancel Yes" at bounding box center [598, 279] width 461 height 103
click at [785, 309] on button "Yes" at bounding box center [792, 309] width 34 height 19
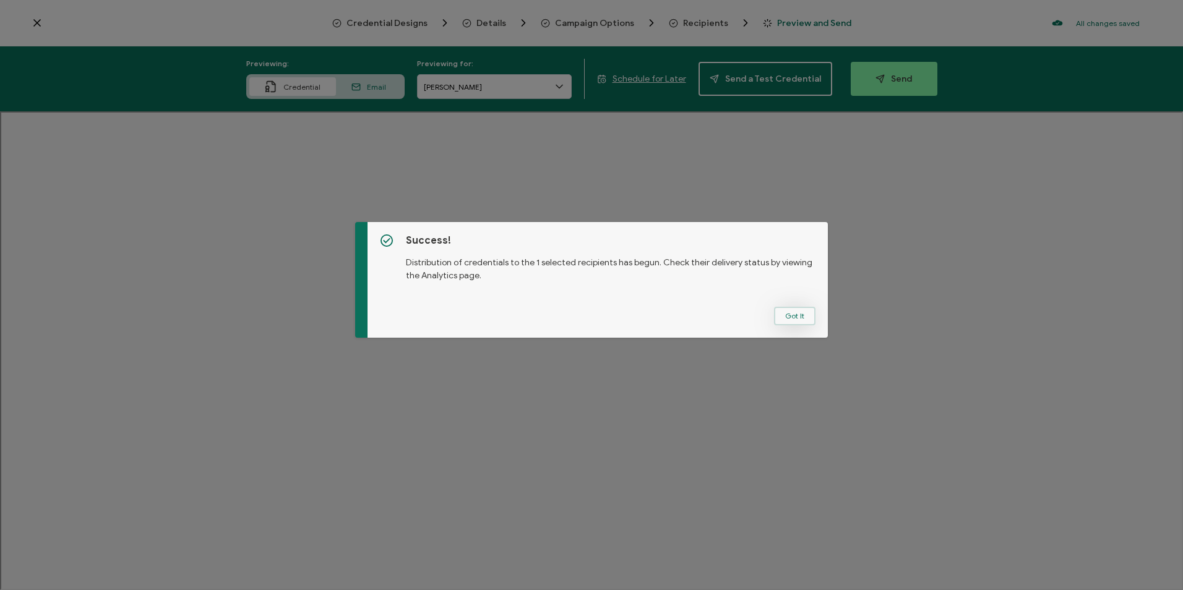
click at [785, 319] on button "Got It" at bounding box center [794, 316] width 41 height 19
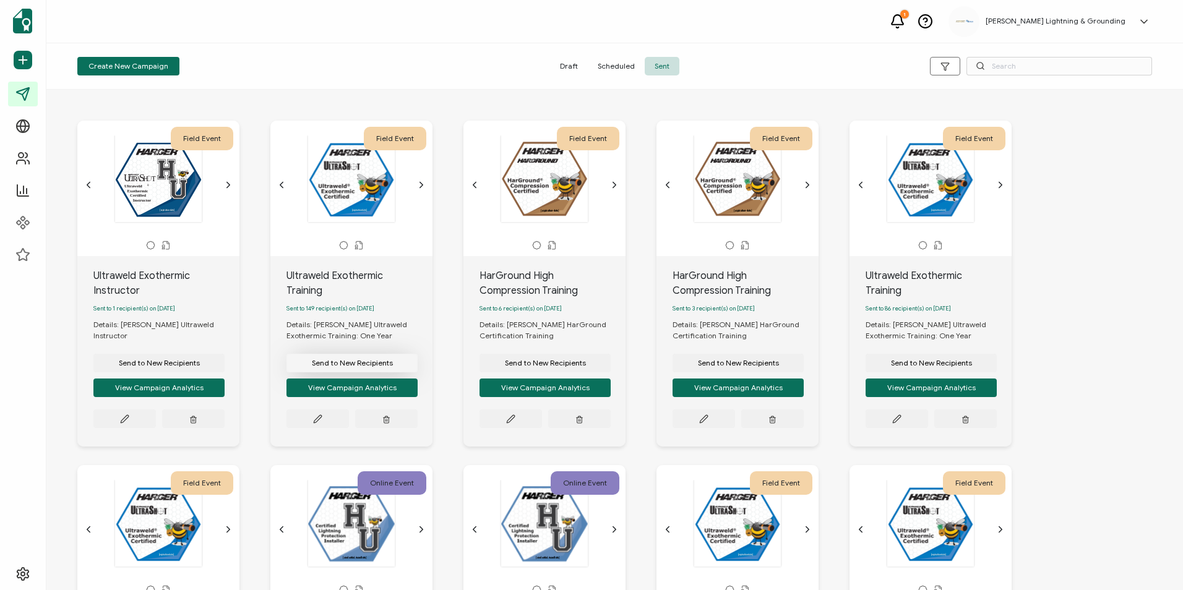
click at [362, 360] on span "Send to New Recipients" at bounding box center [352, 363] width 81 height 7
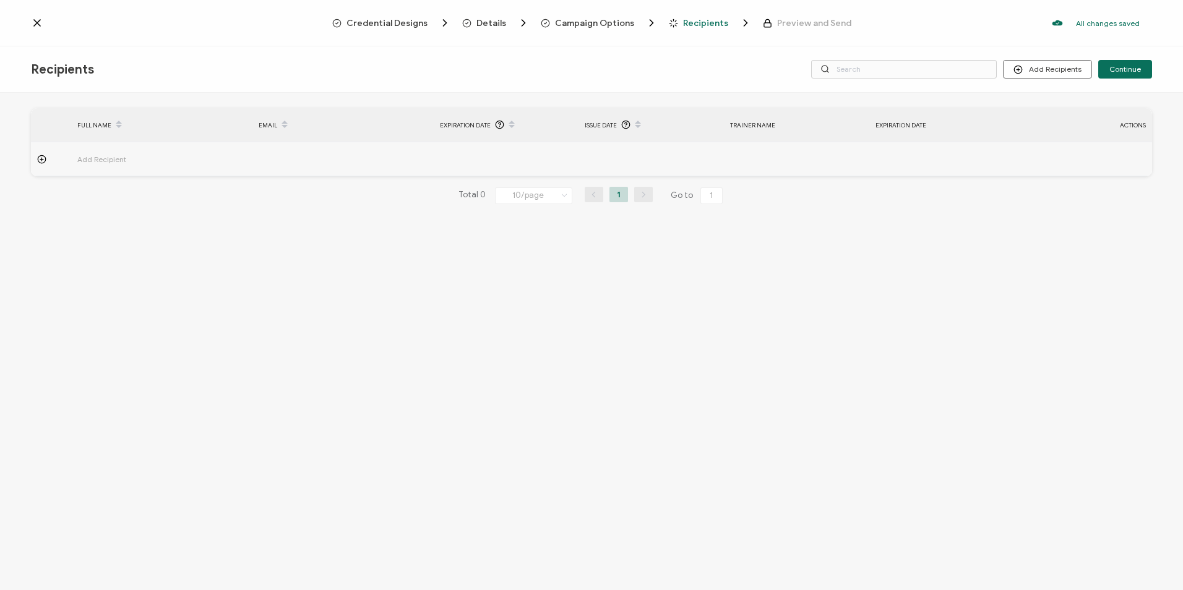
click at [584, 24] on span "Campaign Options" at bounding box center [594, 23] width 79 height 9
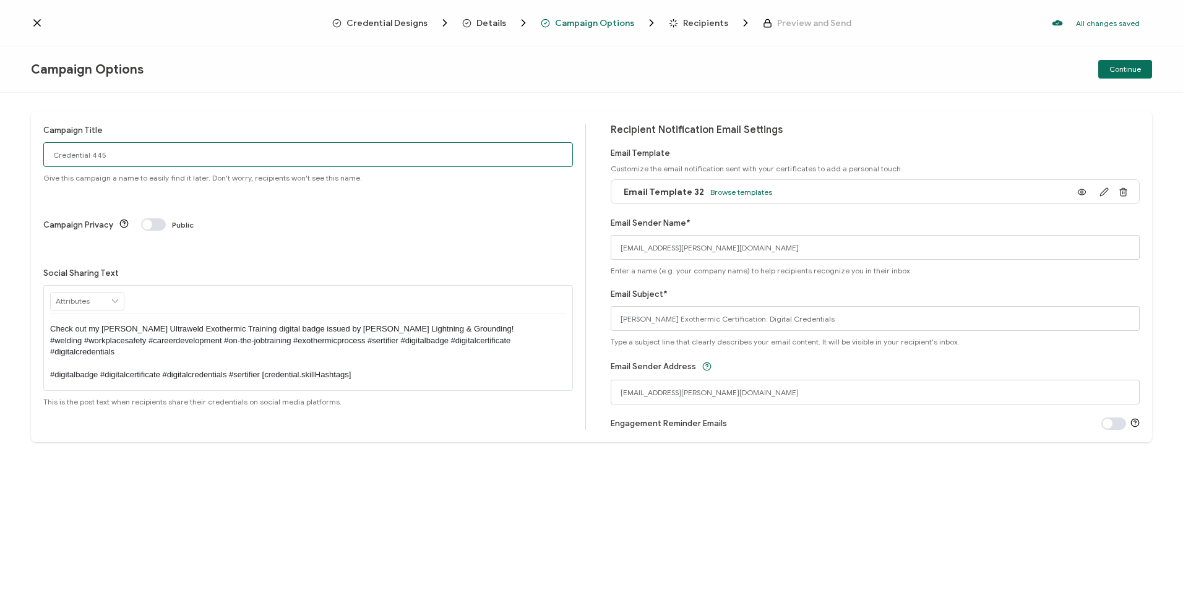
drag, startPoint x: 134, startPoint y: 157, endPoint x: 22, endPoint y: 151, distance: 112.2
click at [22, 151] on div "Campaign Title Credential 445 Give this campaign a name to easily find it later…" at bounding box center [591, 342] width 1183 height 498
type input "Ultraweld Exothermic Training"
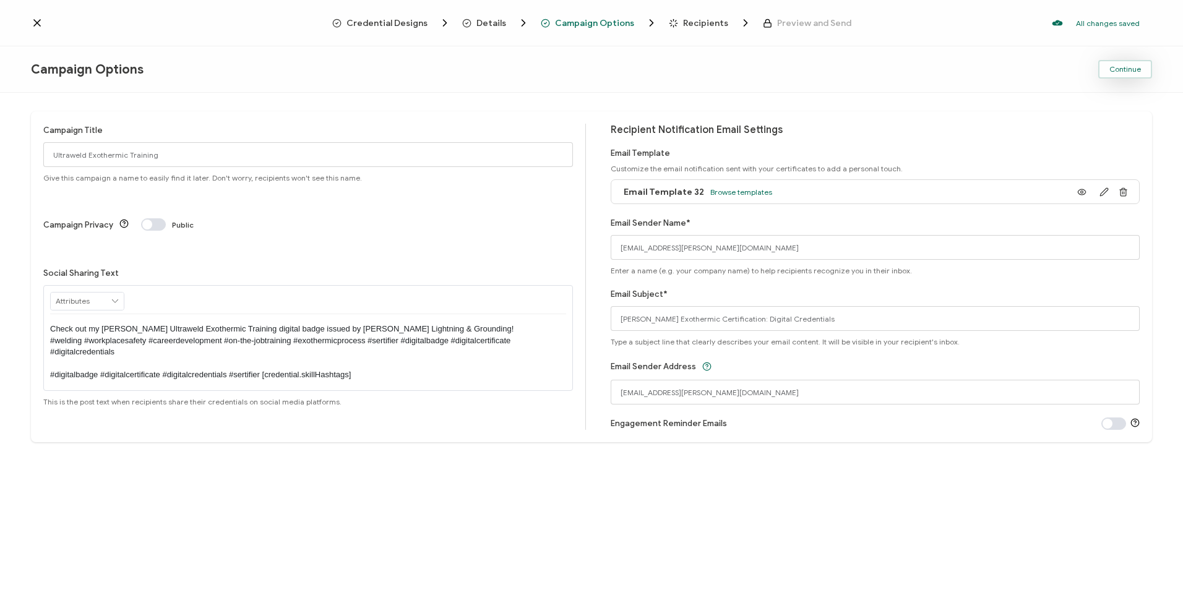
click at [801, 74] on button "Continue" at bounding box center [1125, 69] width 54 height 19
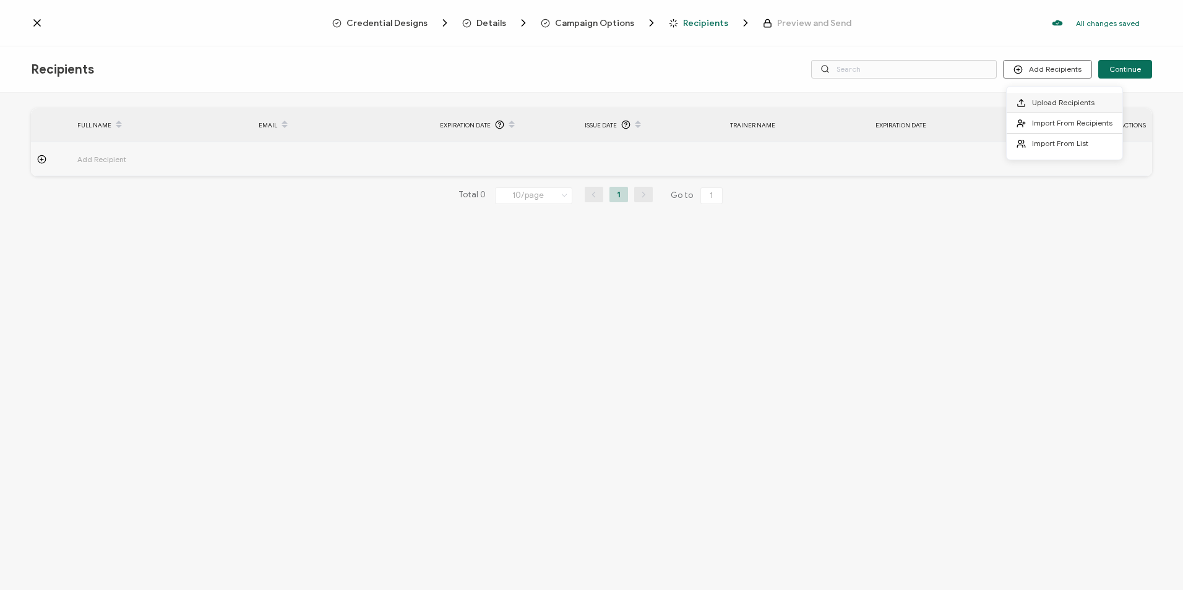
click at [801, 97] on li "Upload Recipients" at bounding box center [1065, 103] width 116 height 20
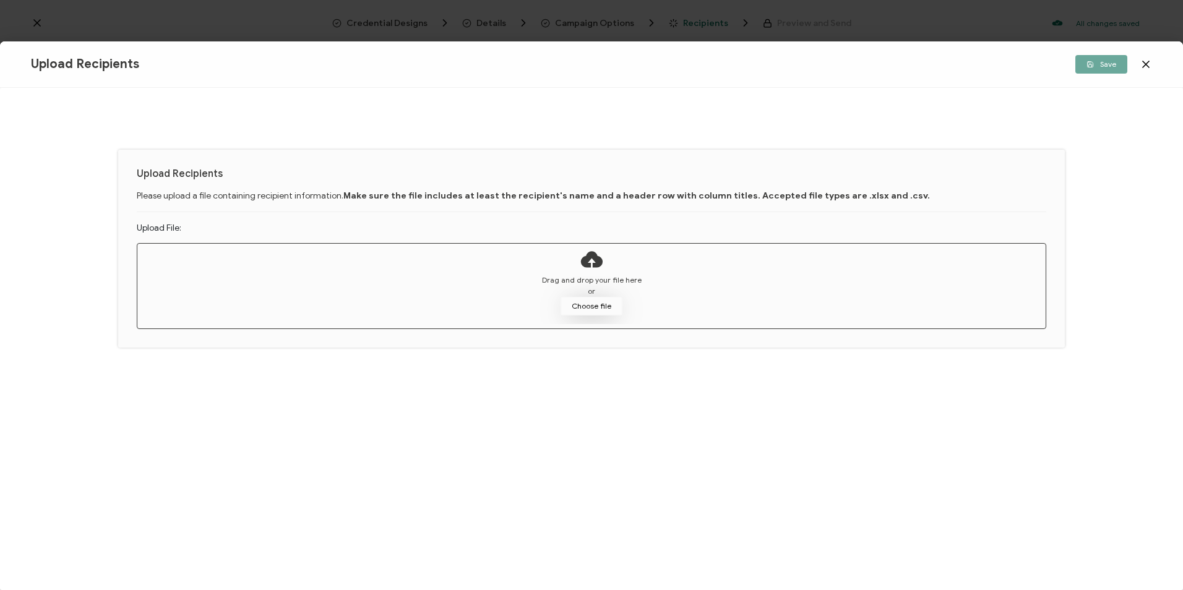
click at [568, 305] on button "Choose file" at bounding box center [592, 306] width 62 height 19
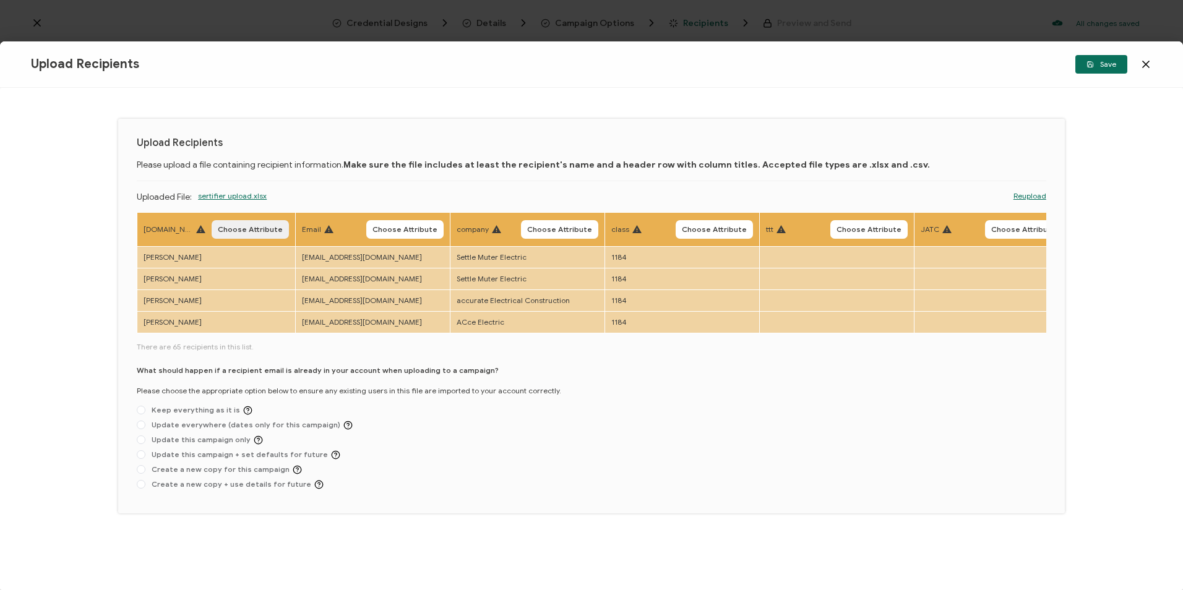
click at [246, 228] on span "Choose Attribute" at bounding box center [250, 229] width 65 height 7
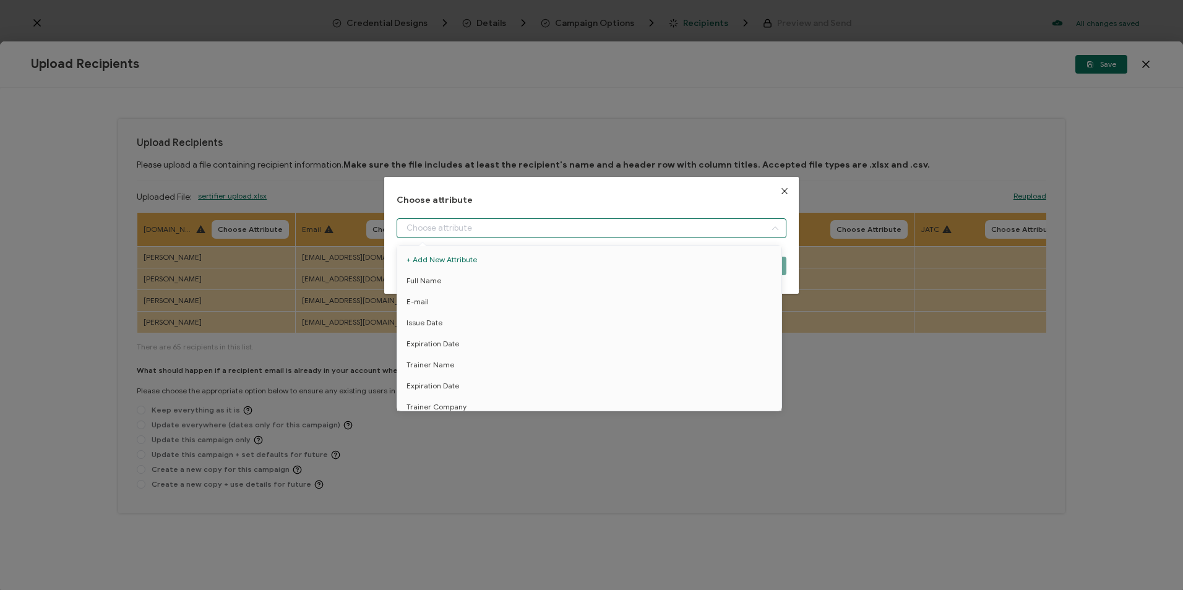
click at [441, 224] on input "dialog" at bounding box center [591, 228] width 389 height 20
click at [442, 283] on li "Full Name" at bounding box center [591, 280] width 395 height 21
type input "Full Name"
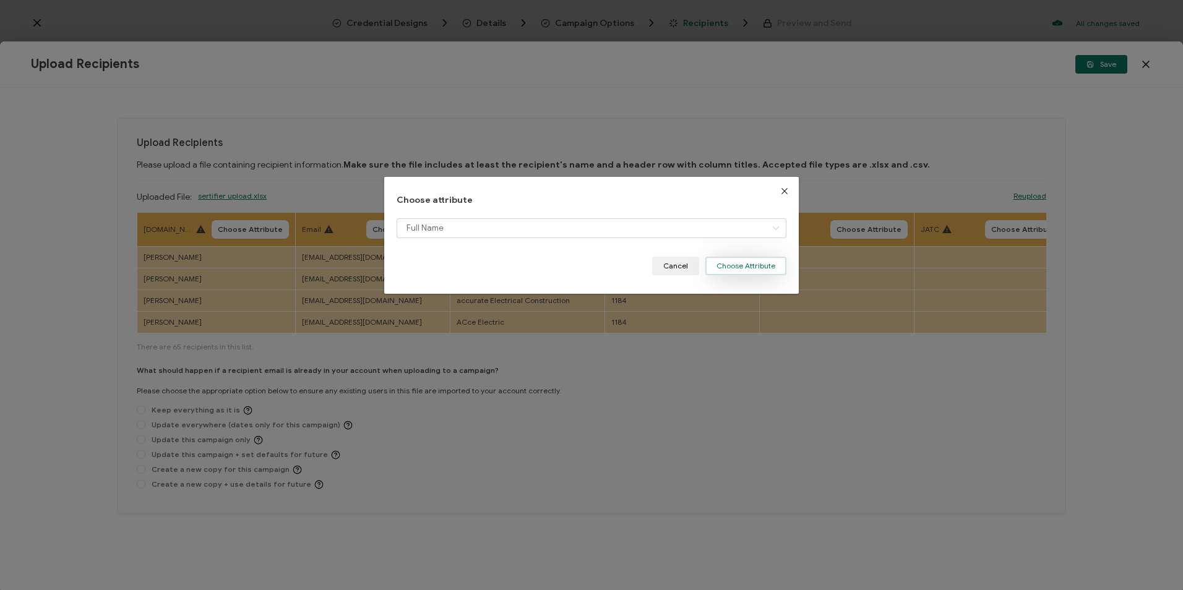
click at [775, 273] on button "Choose Attribute" at bounding box center [745, 266] width 81 height 19
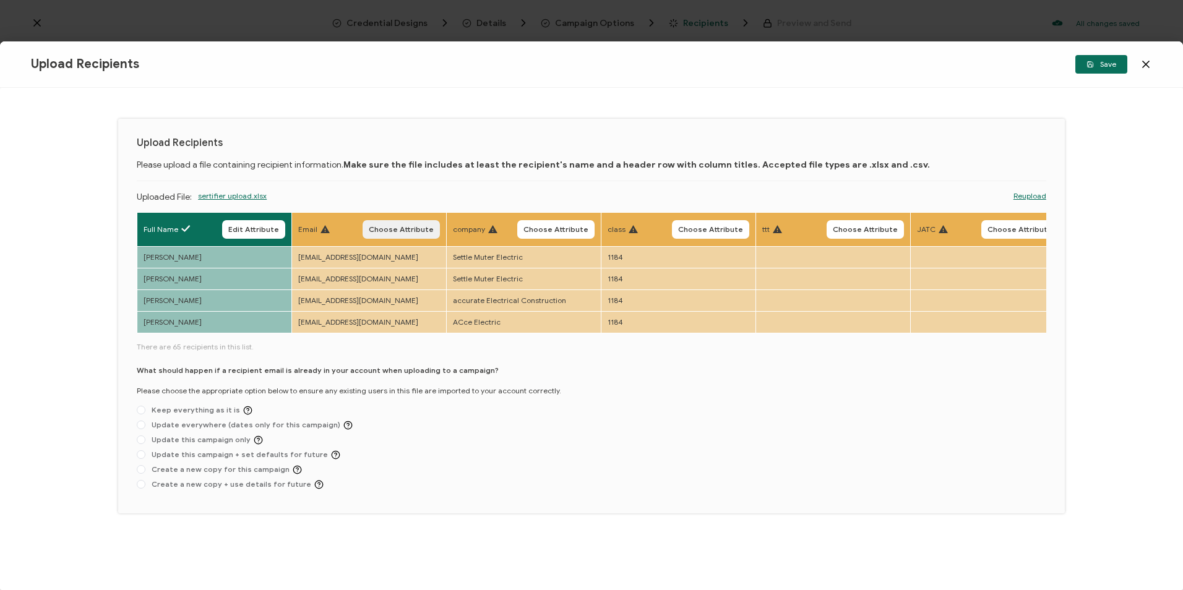
click at [411, 229] on span "Choose Attribute" at bounding box center [401, 229] width 65 height 7
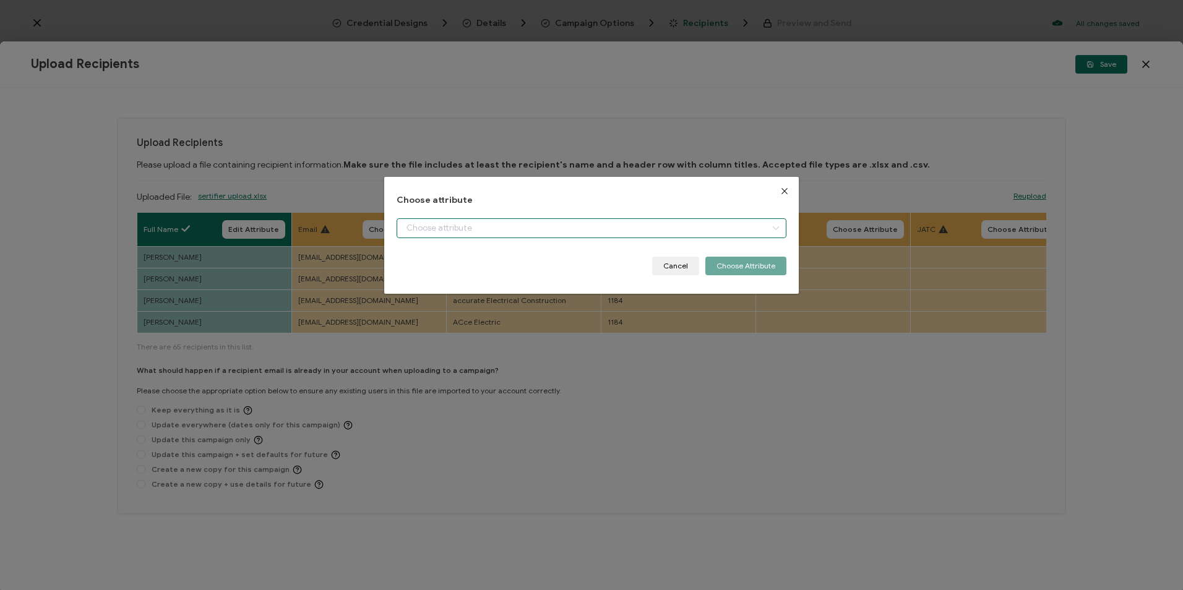
click at [422, 234] on input "dialog" at bounding box center [591, 228] width 389 height 20
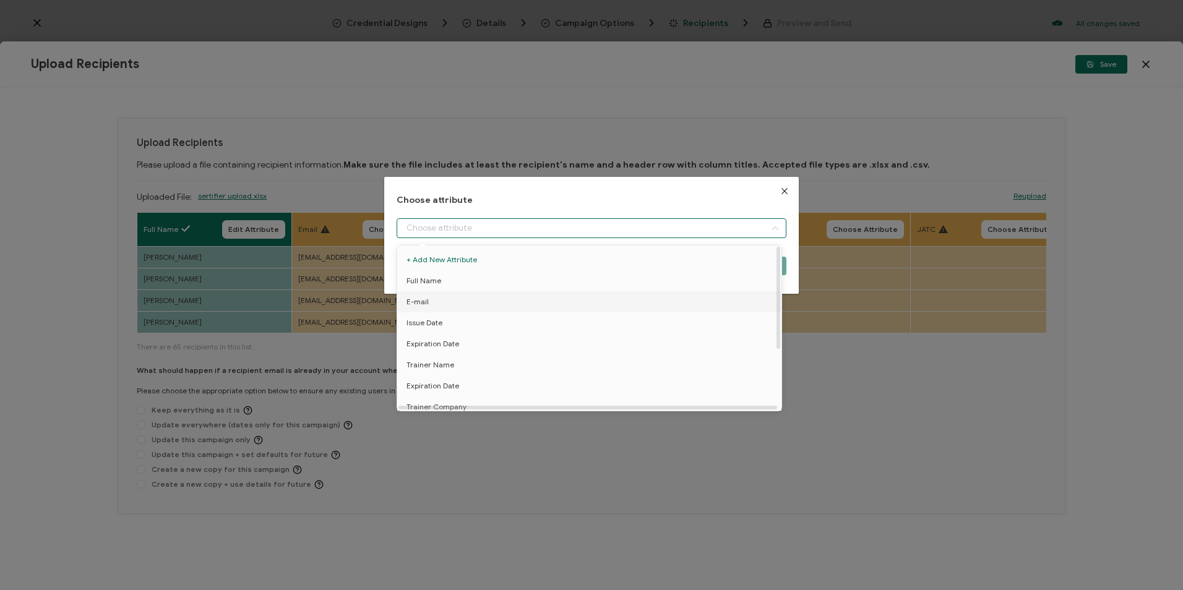
click at [429, 303] on li "E-mail" at bounding box center [591, 301] width 395 height 21
type input "E-mail"
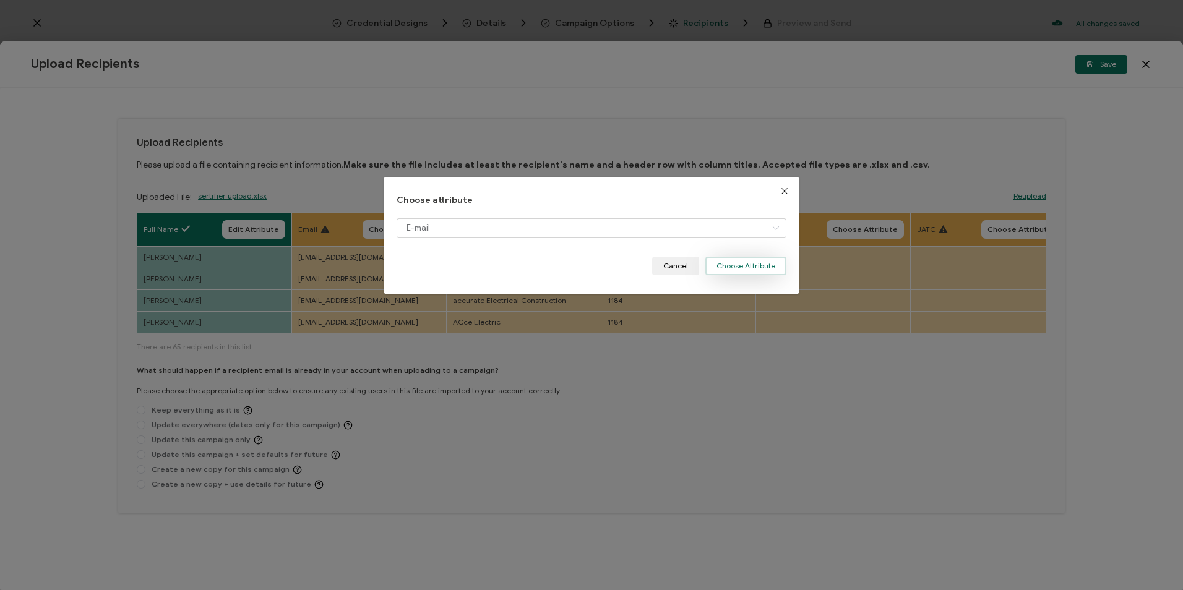
click at [725, 269] on button "Choose Attribute" at bounding box center [745, 266] width 81 height 19
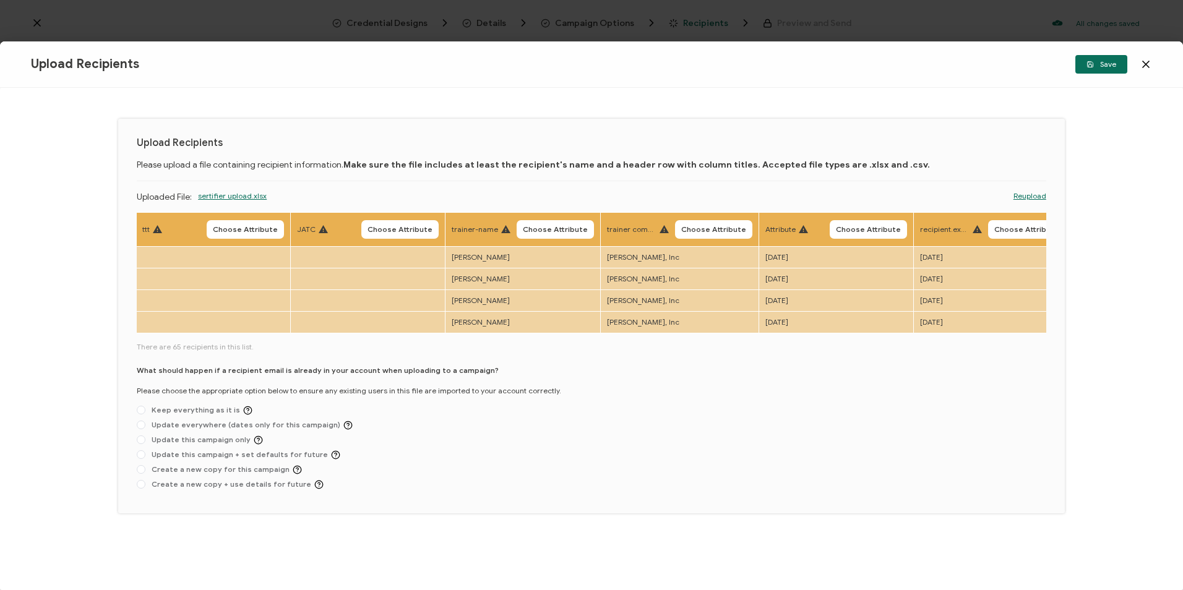
scroll to position [0, 638]
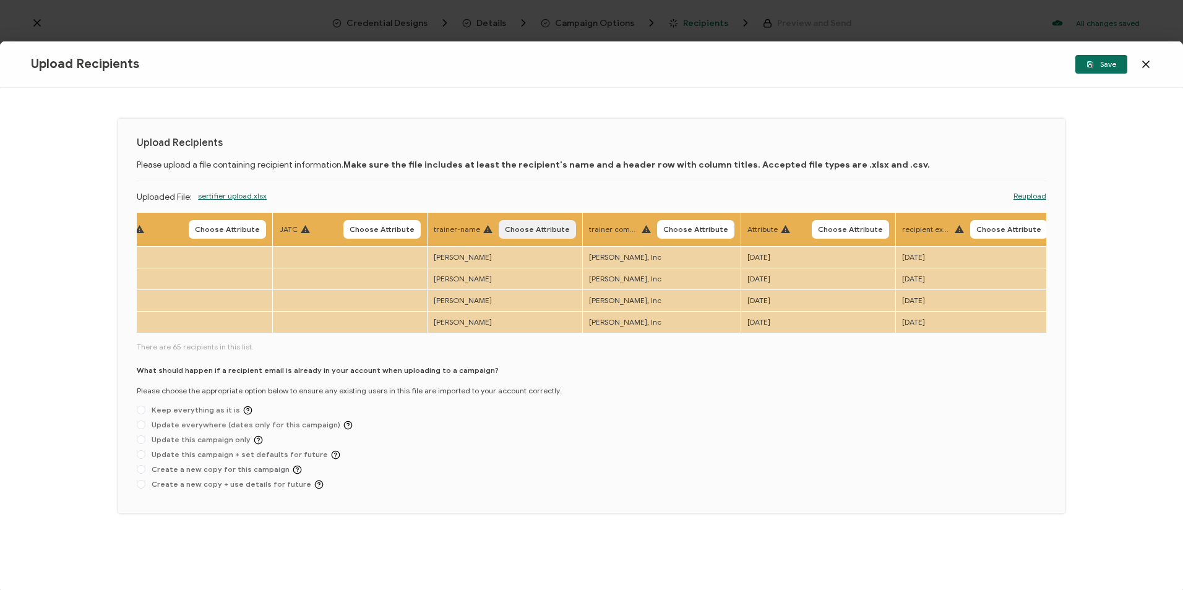
click at [563, 232] on span "Choose Attribute" at bounding box center [537, 229] width 65 height 7
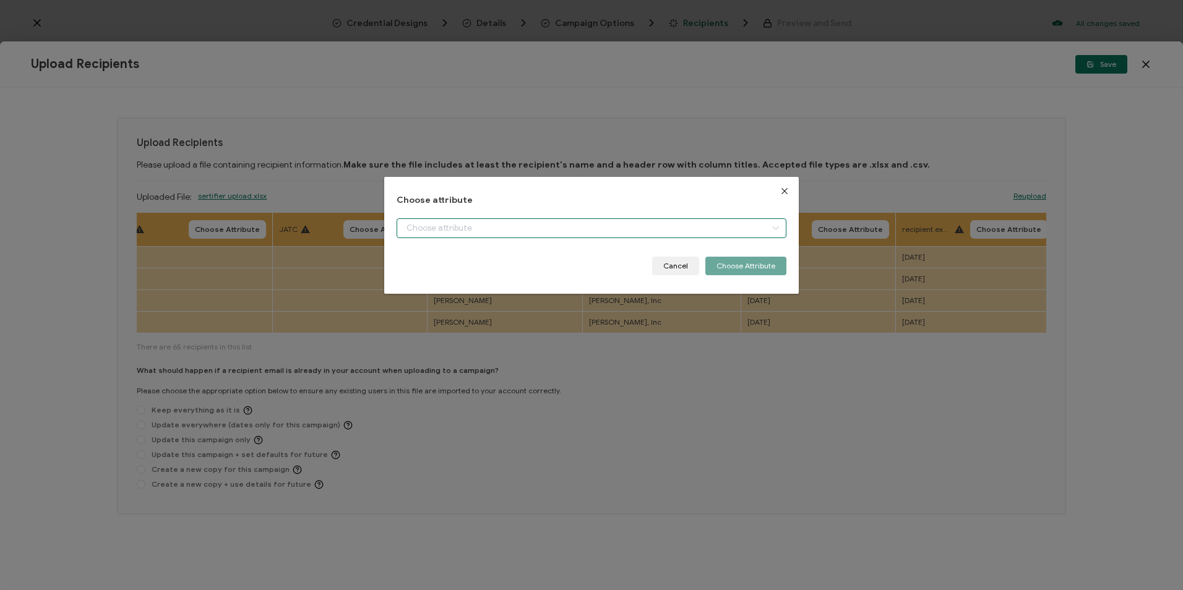
click at [563, 231] on input "dialog" at bounding box center [591, 228] width 389 height 20
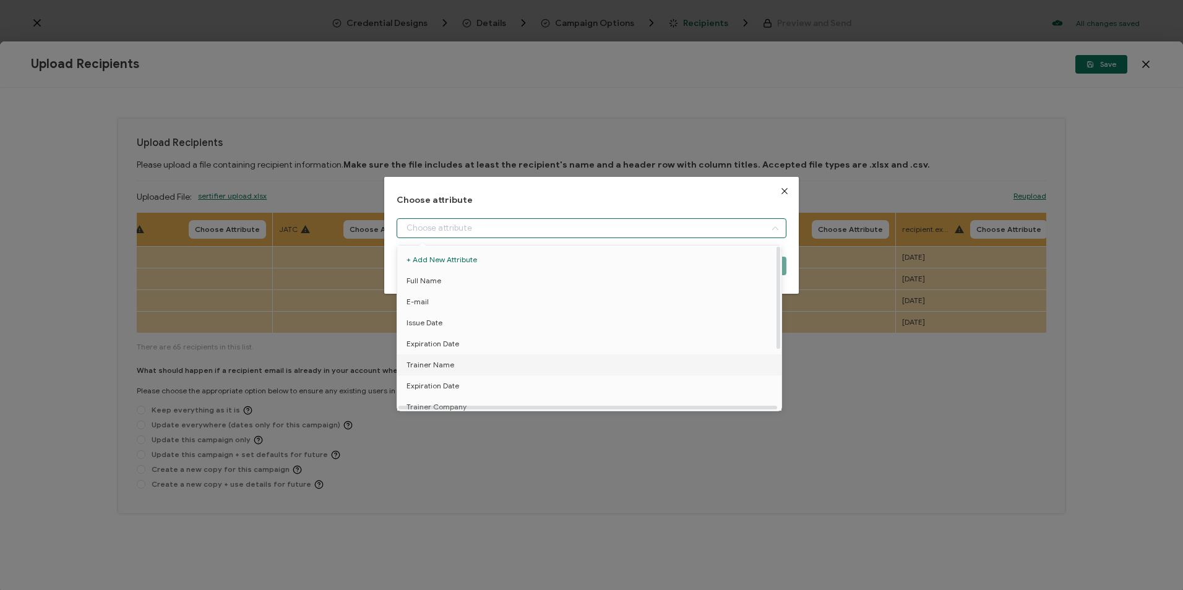
click at [438, 359] on span "Trainer Name" at bounding box center [431, 365] width 48 height 21
type input "Trainer Name"
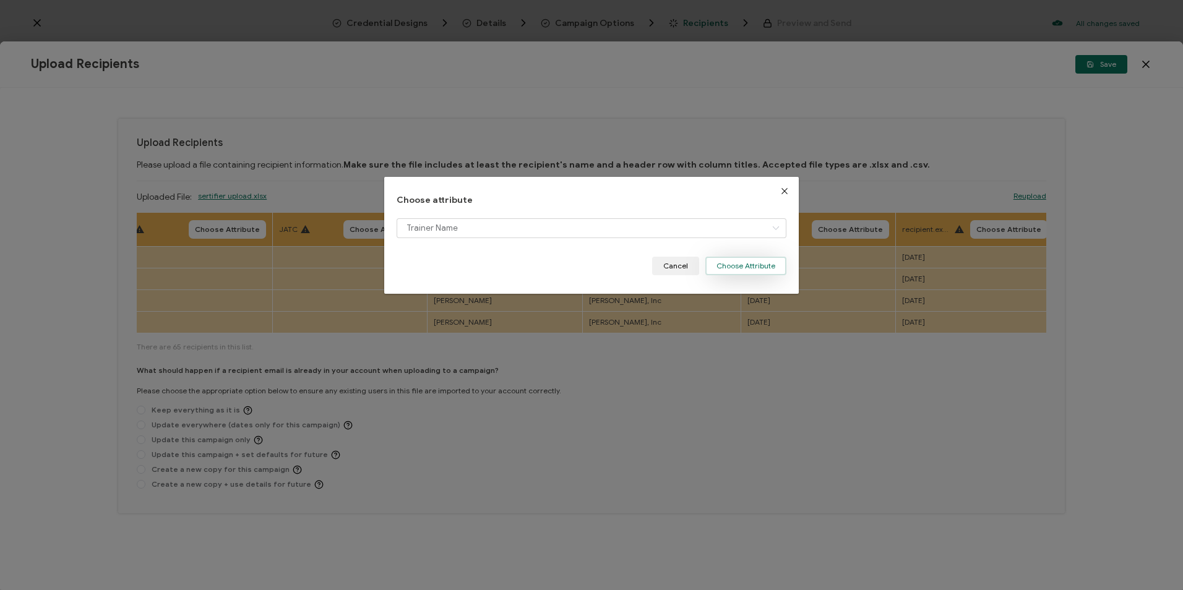
click at [739, 266] on button "Choose Attribute" at bounding box center [745, 266] width 81 height 19
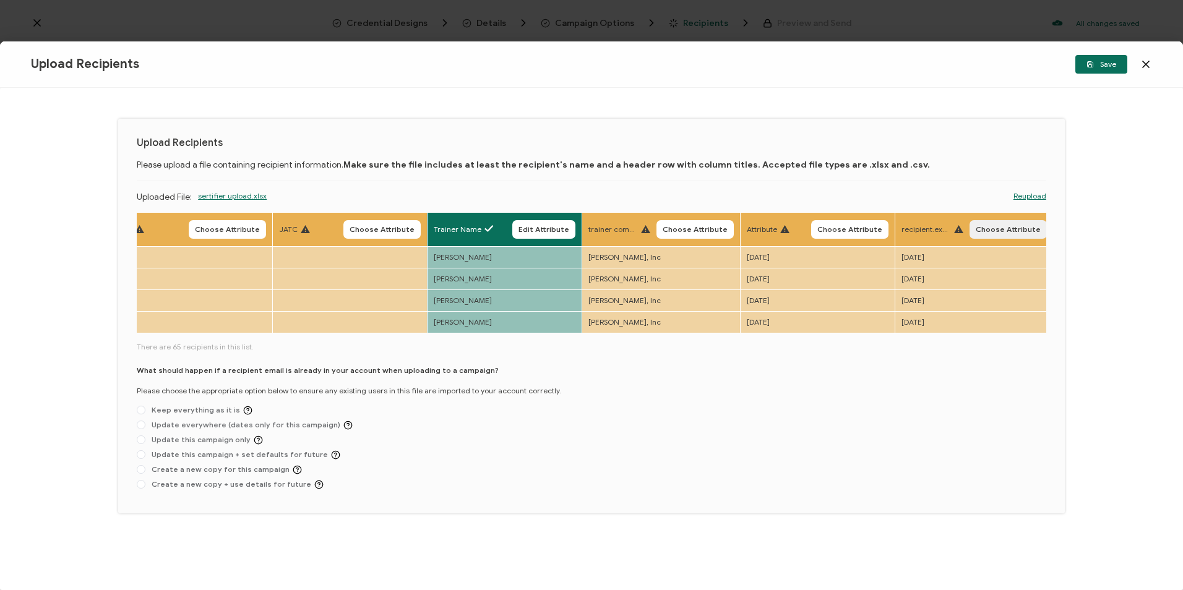
click at [801, 230] on span "Choose Attribute" at bounding box center [1008, 229] width 65 height 7
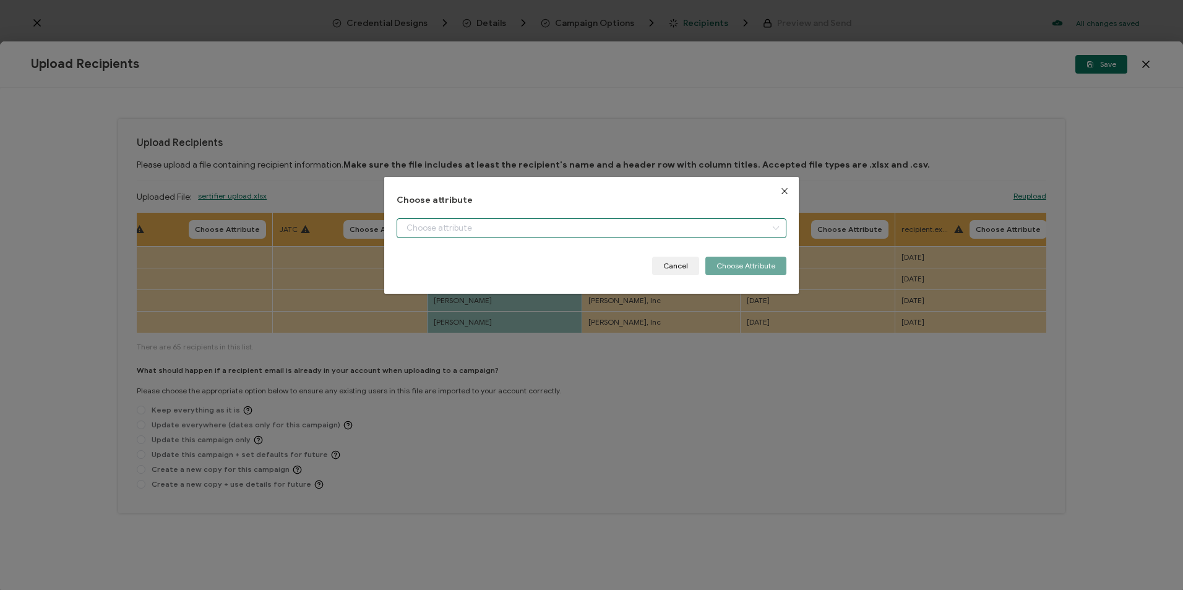
click at [595, 222] on input "dialog" at bounding box center [591, 228] width 389 height 20
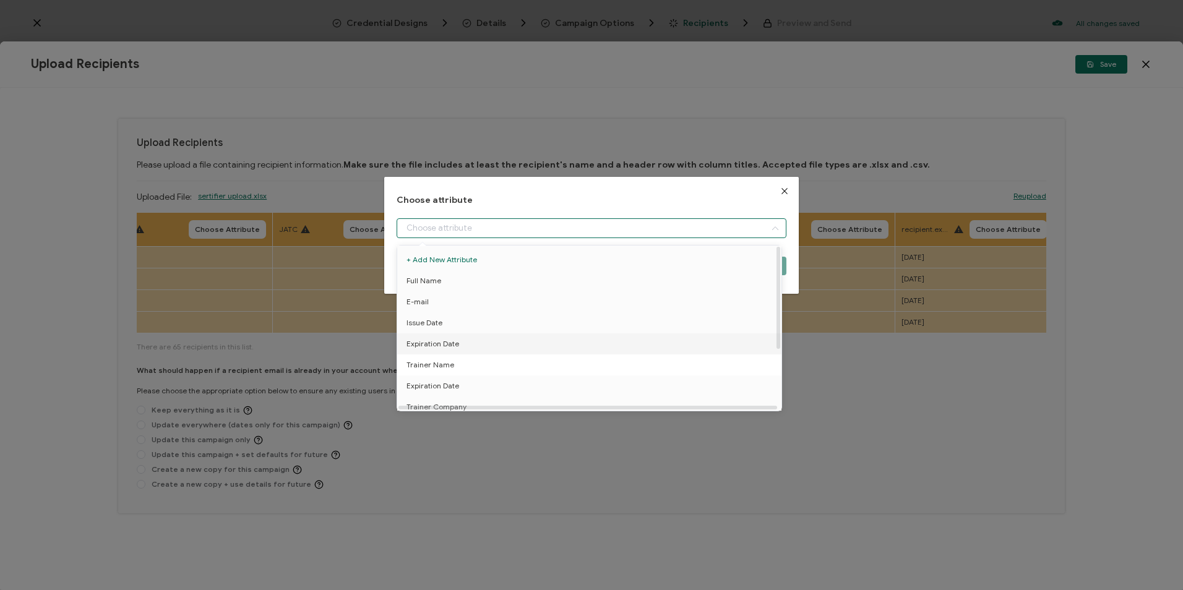
click at [442, 365] on span "Trainer Name" at bounding box center [431, 365] width 48 height 21
click at [452, 373] on li "Trainer Name" at bounding box center [591, 365] width 395 height 21
click at [452, 389] on ul "+ Add New Attribute Full Name E-mail Issue Date Expiration Date Trainer Name Ex…" at bounding box center [591, 376] width 389 height 260
drag, startPoint x: 452, startPoint y: 389, endPoint x: 446, endPoint y: 389, distance: 6.8
click at [446, 389] on span "Expiration Date" at bounding box center [433, 386] width 53 height 21
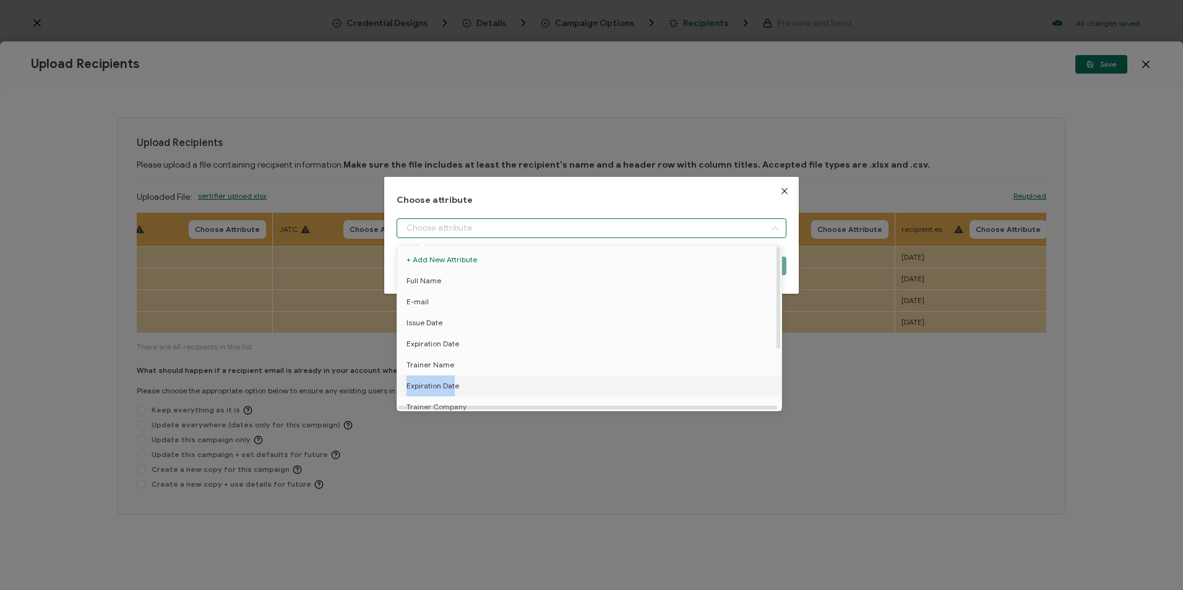
type input "Expiration Date"
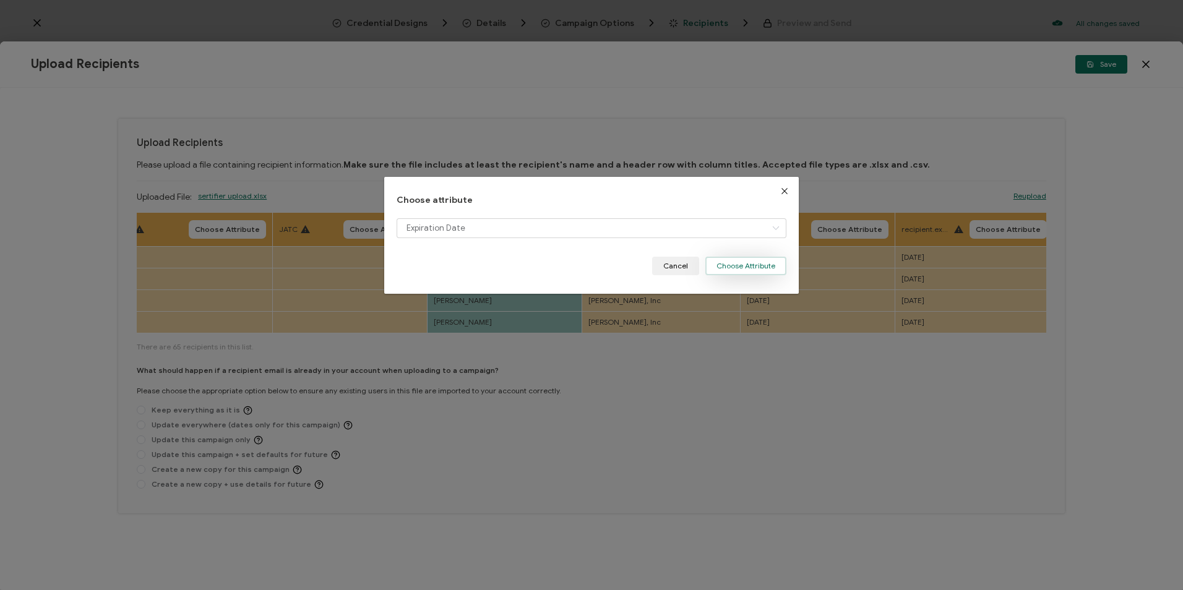
click at [754, 267] on button "Choose Attribute" at bounding box center [745, 266] width 81 height 19
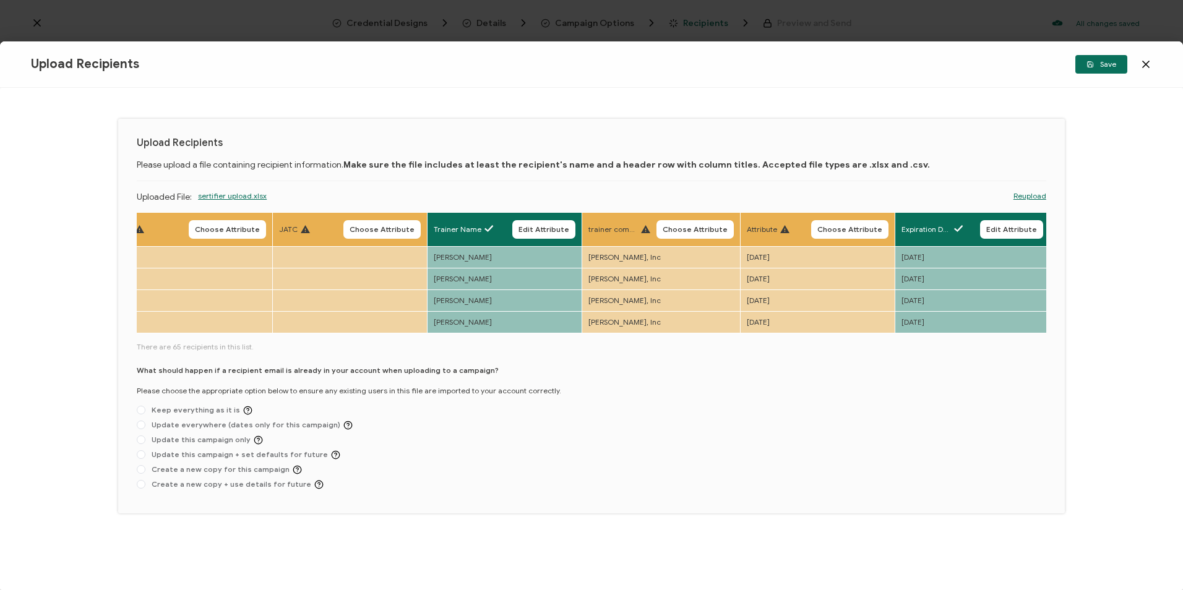
click at [209, 467] on div "What should happen if a recipient email is already in your account when uploadi…" at bounding box center [592, 430] width 910 height 130
click at [209, 472] on span "Create a new copy for this campaign" at bounding box center [223, 469] width 157 height 9
click at [145, 472] on input "Create a new copy for this campaign" at bounding box center [141, 470] width 9 height 10
radio input "true"
click at [801, 55] on button "Save" at bounding box center [1101, 64] width 52 height 19
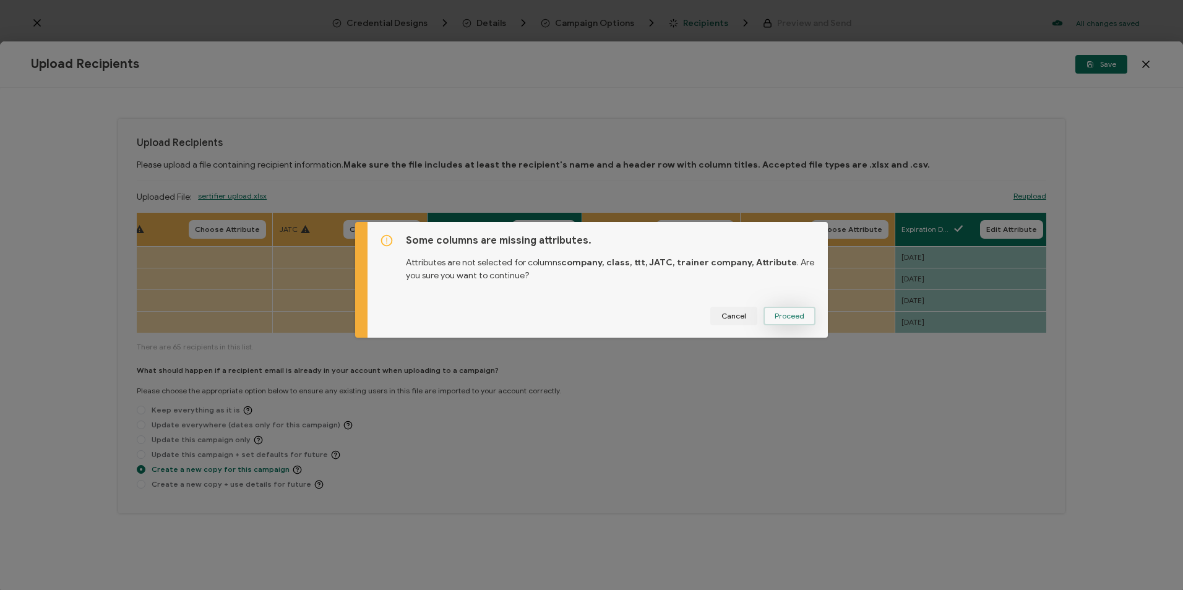
click at [778, 310] on button "Proceed" at bounding box center [790, 316] width 52 height 19
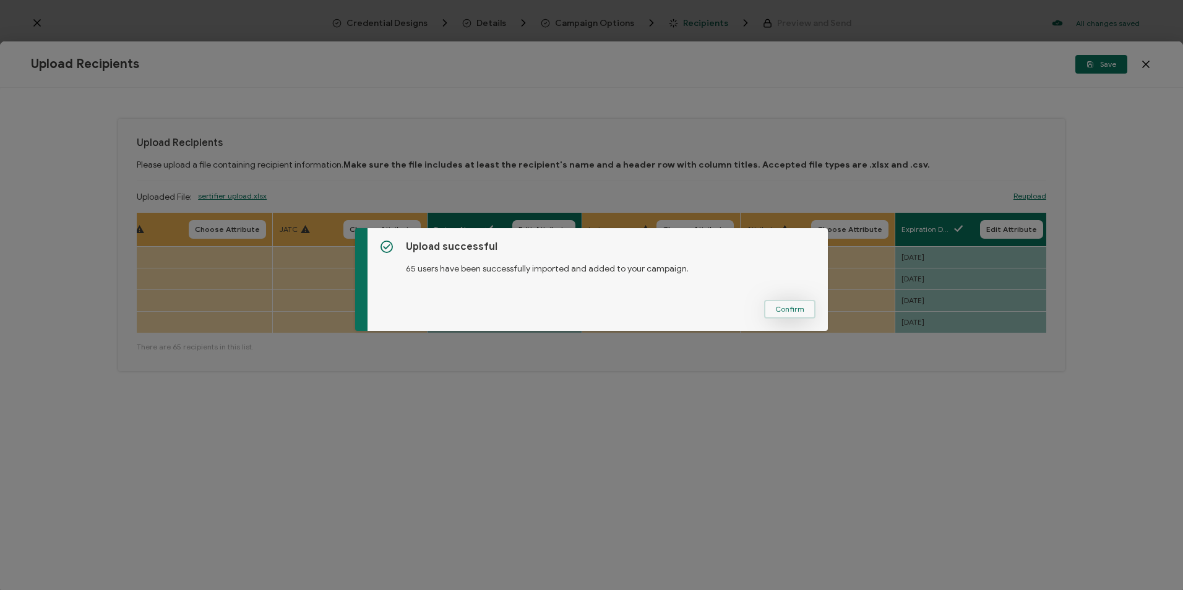
click at [801, 303] on button "Confirm" at bounding box center [789, 309] width 51 height 19
